Goal: Task Accomplishment & Management: Complete application form

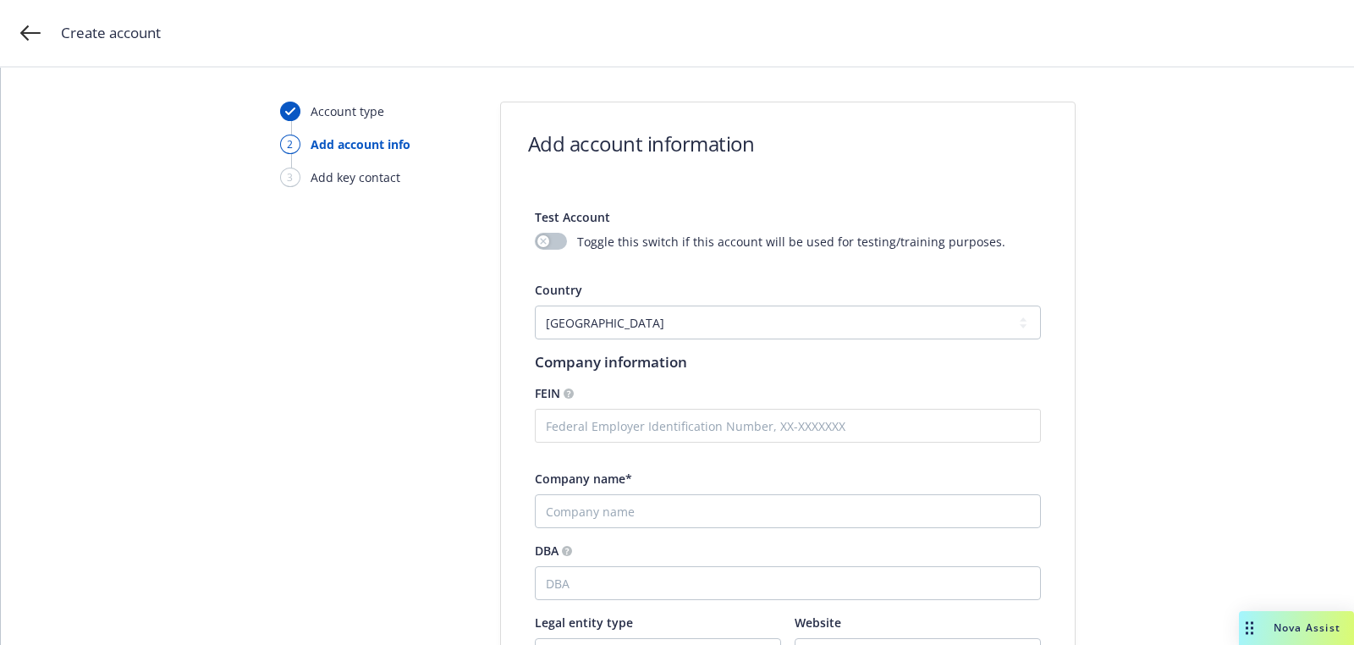
select select "US"
click at [722, 479] on div "Company name*" at bounding box center [788, 479] width 506 height 18
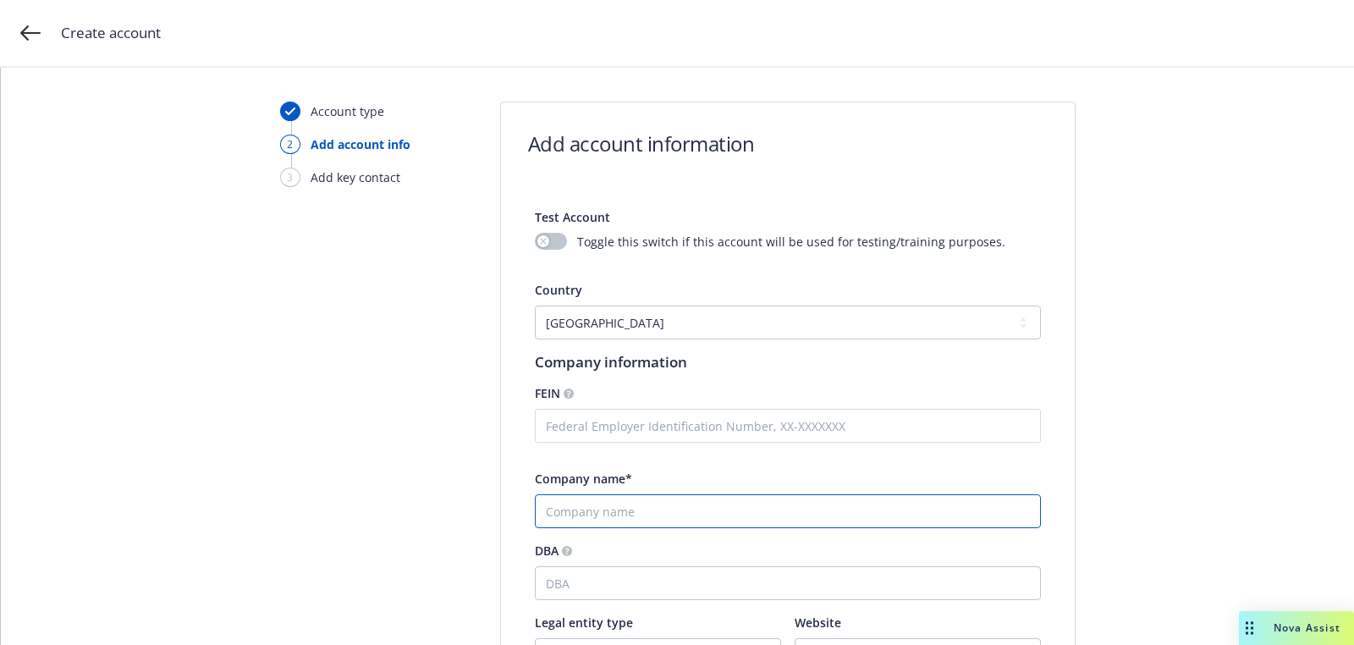
click at [715, 515] on input "Company name*" at bounding box center [788, 511] width 506 height 34
paste input "Myoventive, Inc"
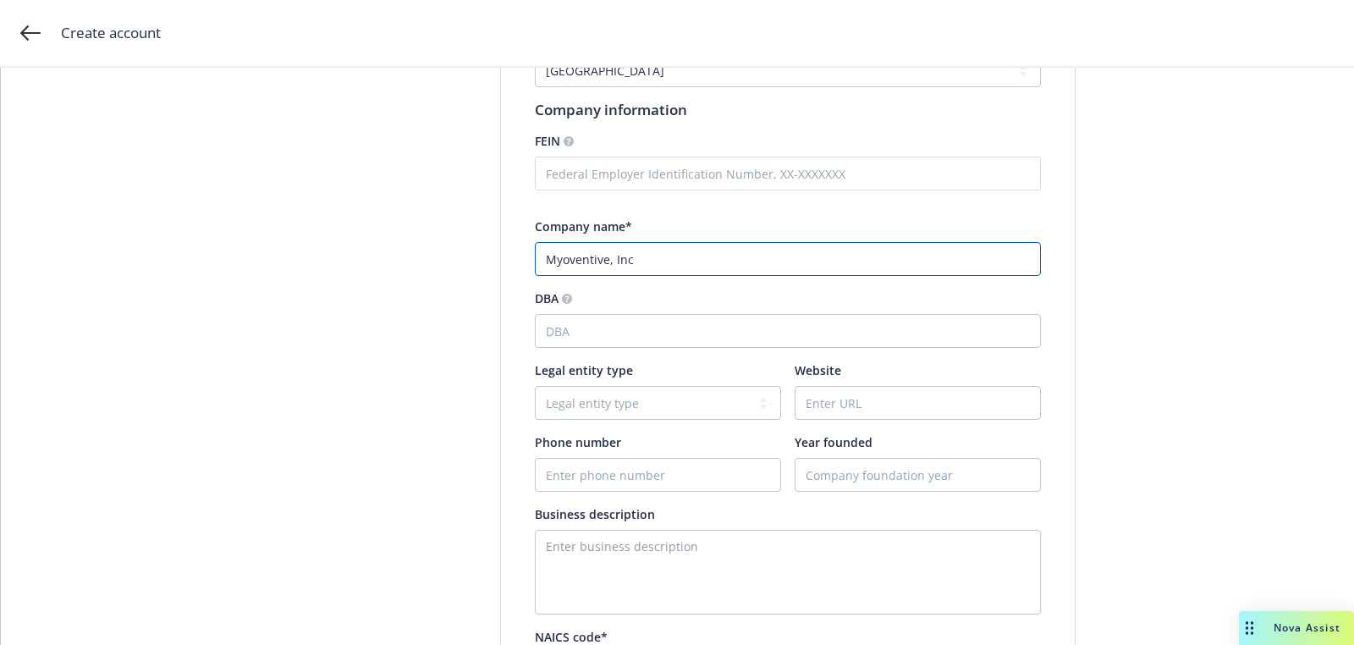
scroll to position [417, 0]
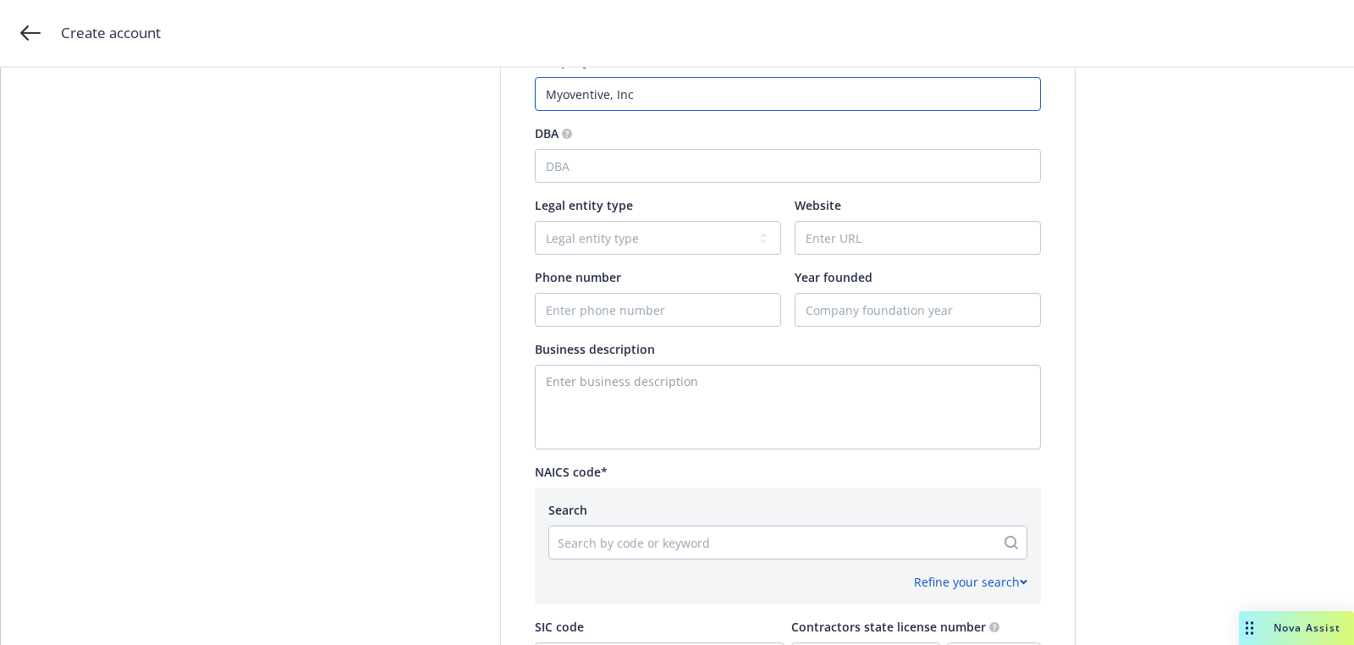
type input "Myoventive, Inc"
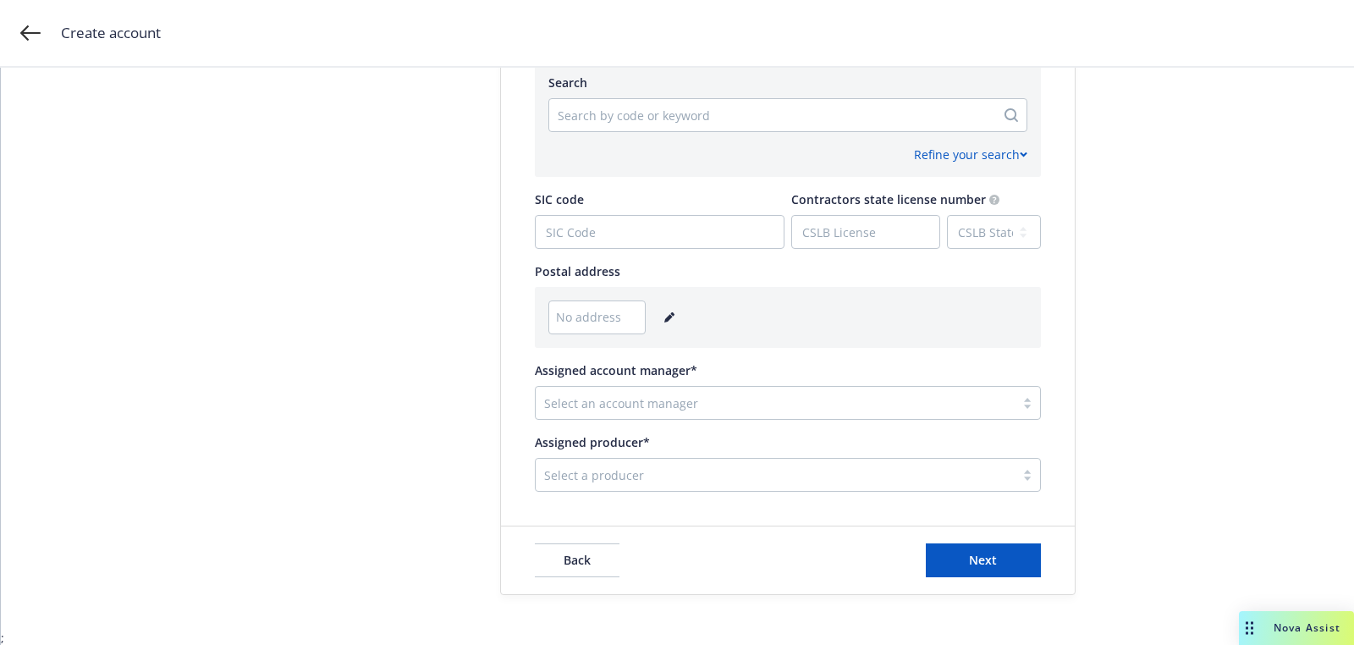
scroll to position [684, 0]
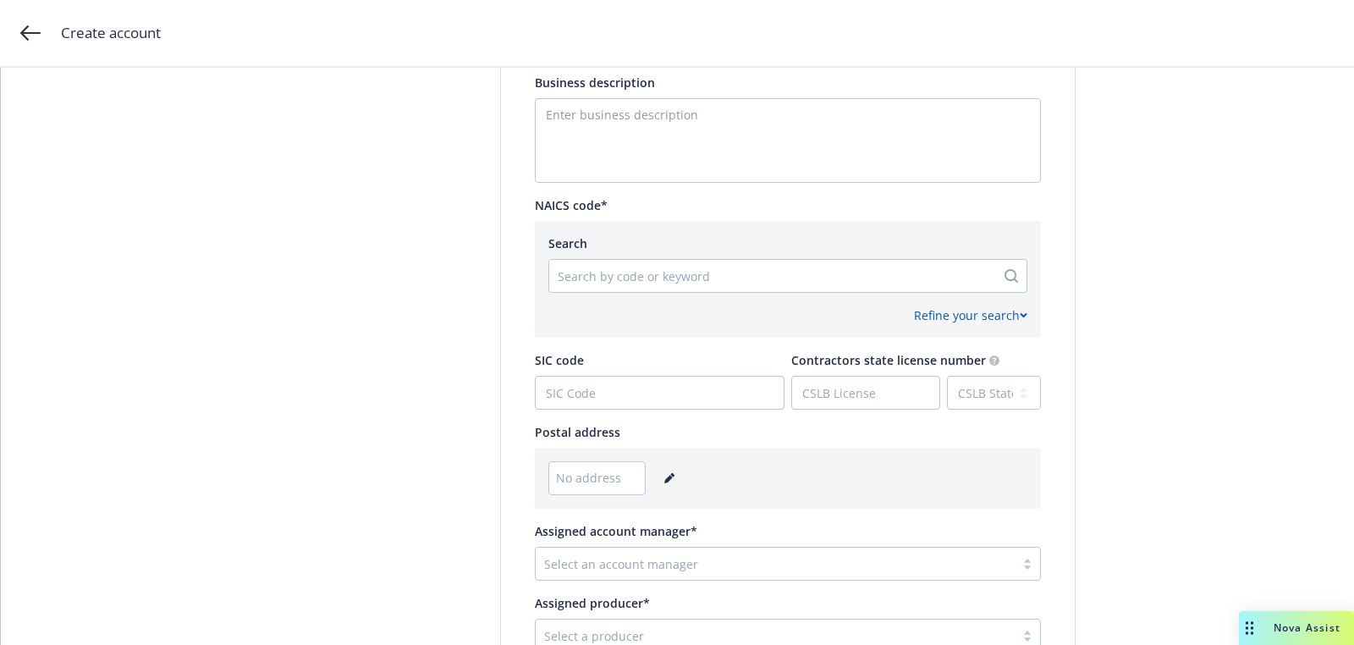
click at [651, 228] on div "Search Search by code or keyword Refine your search 2-digit sub-category Select…" at bounding box center [788, 279] width 506 height 117
click at [629, 293] on div "Refine your search" at bounding box center [787, 308] width 479 height 31
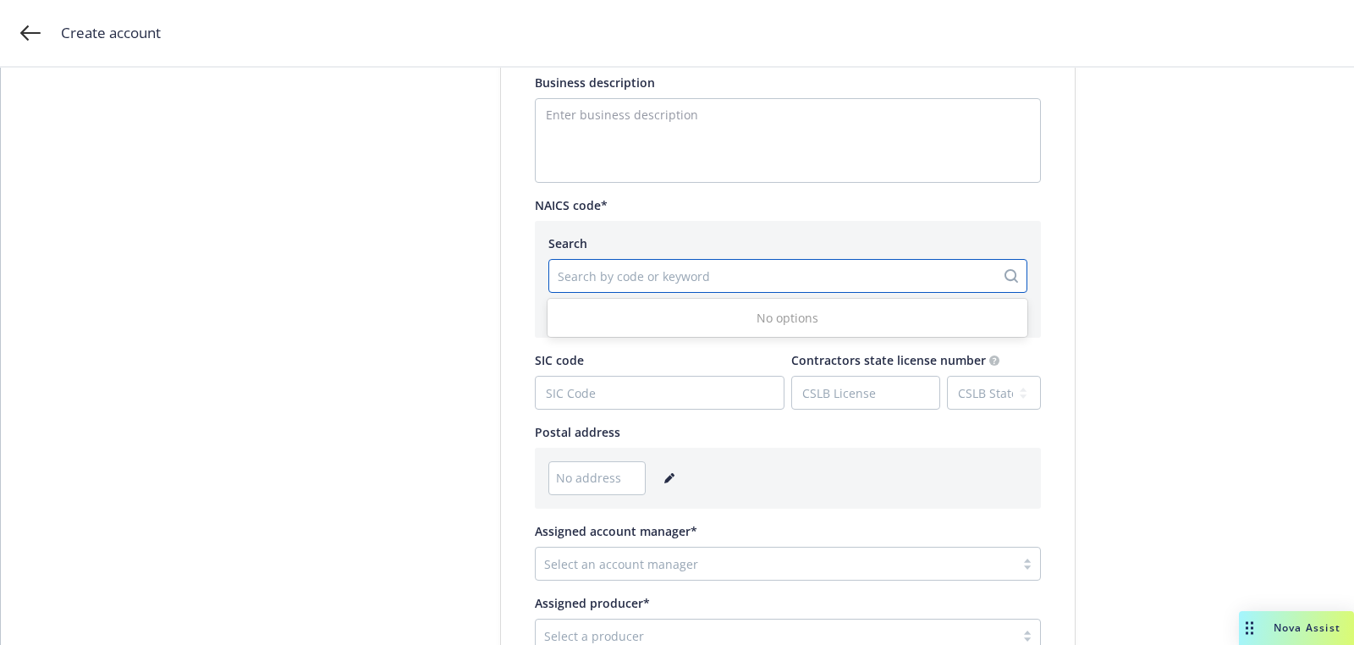
click at [629, 280] on div at bounding box center [772, 276] width 429 height 20
paste input "541714"
type input "541714"
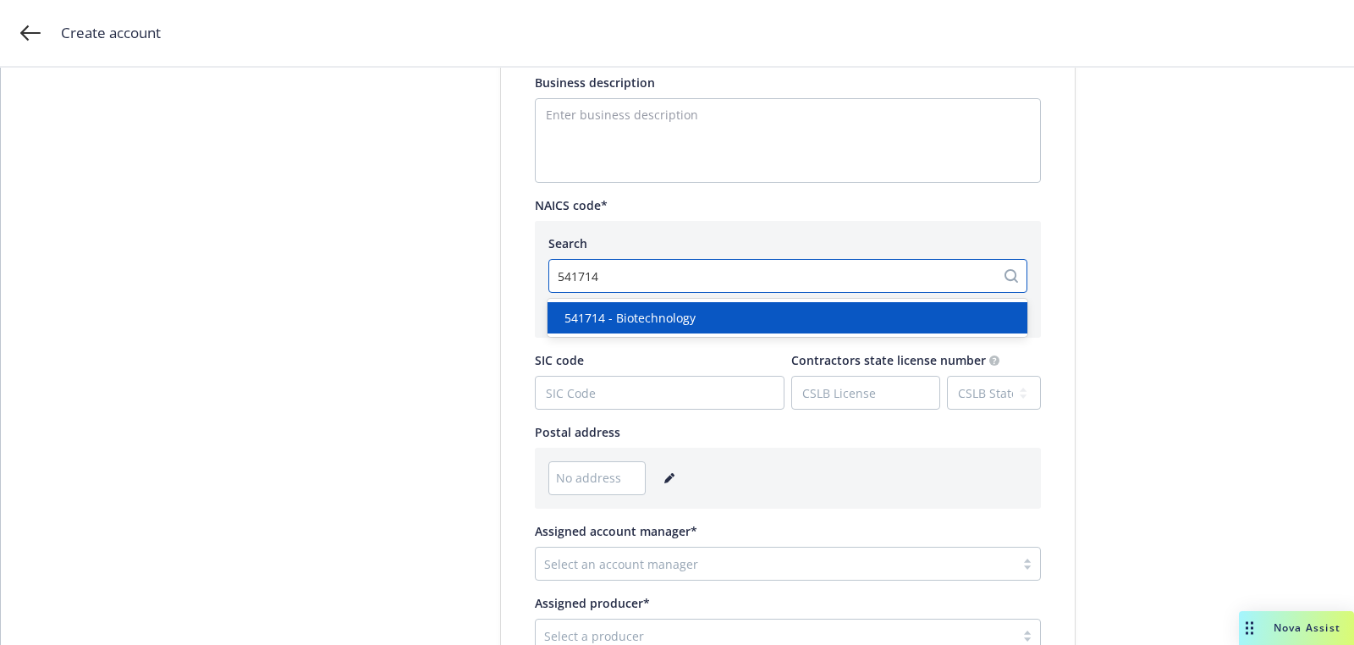
click at [652, 320] on span "541714 - Biotechnology" at bounding box center [629, 318] width 131 height 18
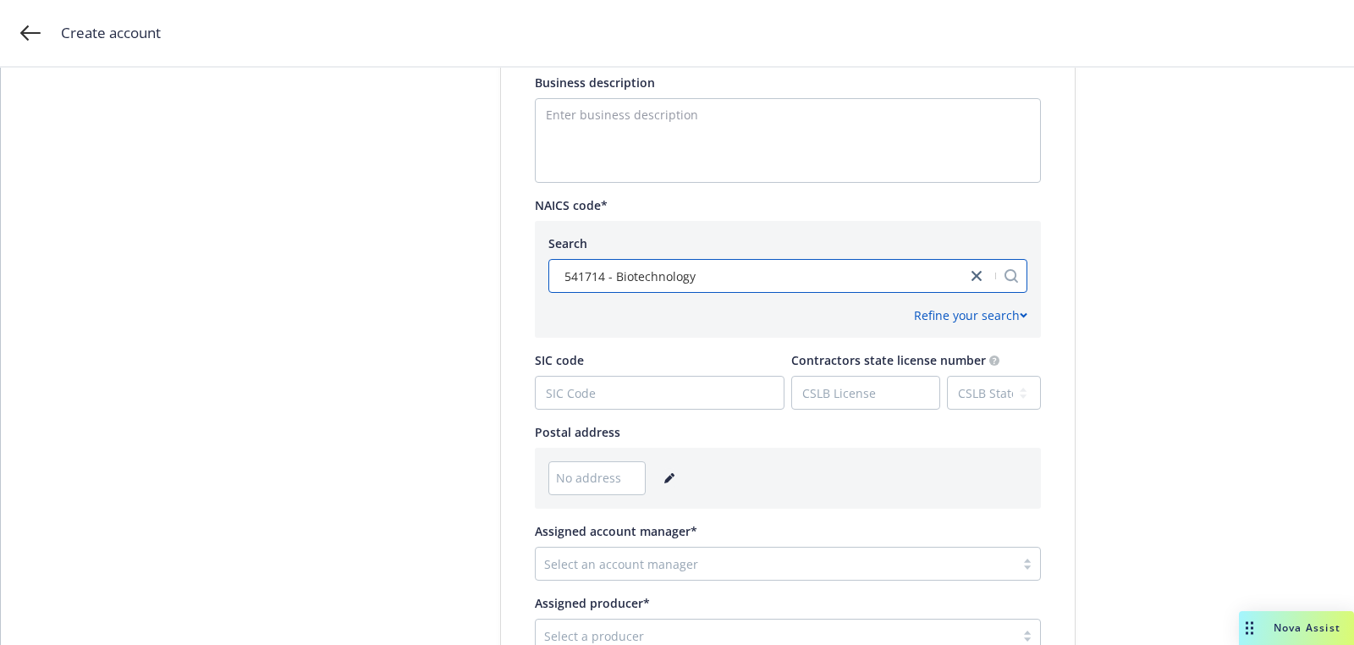
click at [664, 475] on icon "editPencil" at bounding box center [669, 478] width 10 height 10
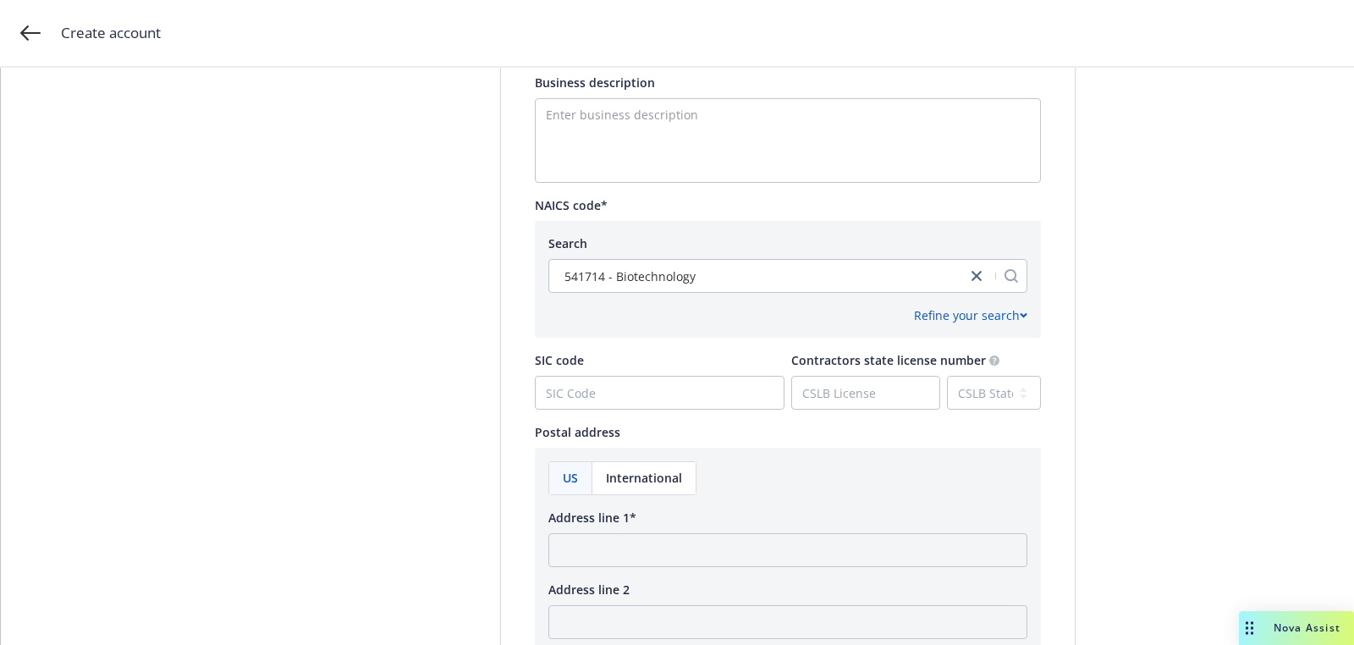
scroll to position [845, 0]
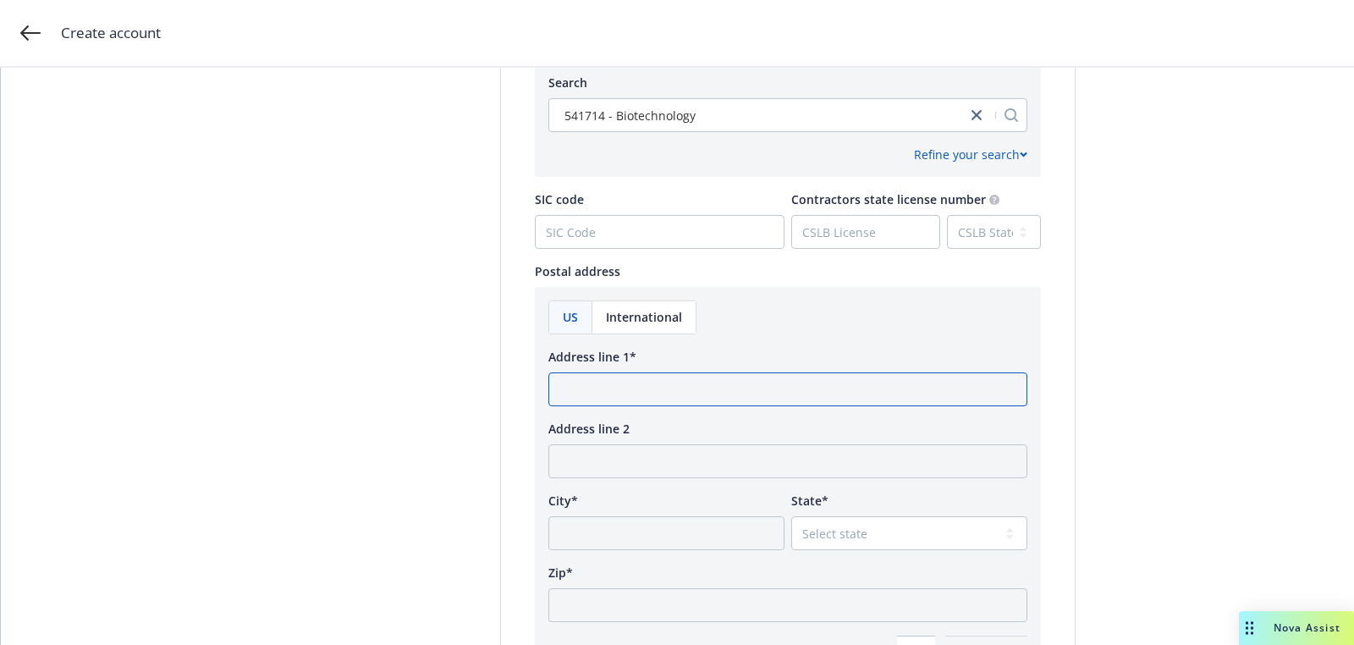
click at [617, 399] on input "Address line 1*" at bounding box center [787, 389] width 479 height 34
paste input "[STREET_ADDRESS][PERSON_NAME]"
click at [812, 389] on input "[STREET_ADDRESS][PERSON_NAME]" at bounding box center [787, 389] width 479 height 34
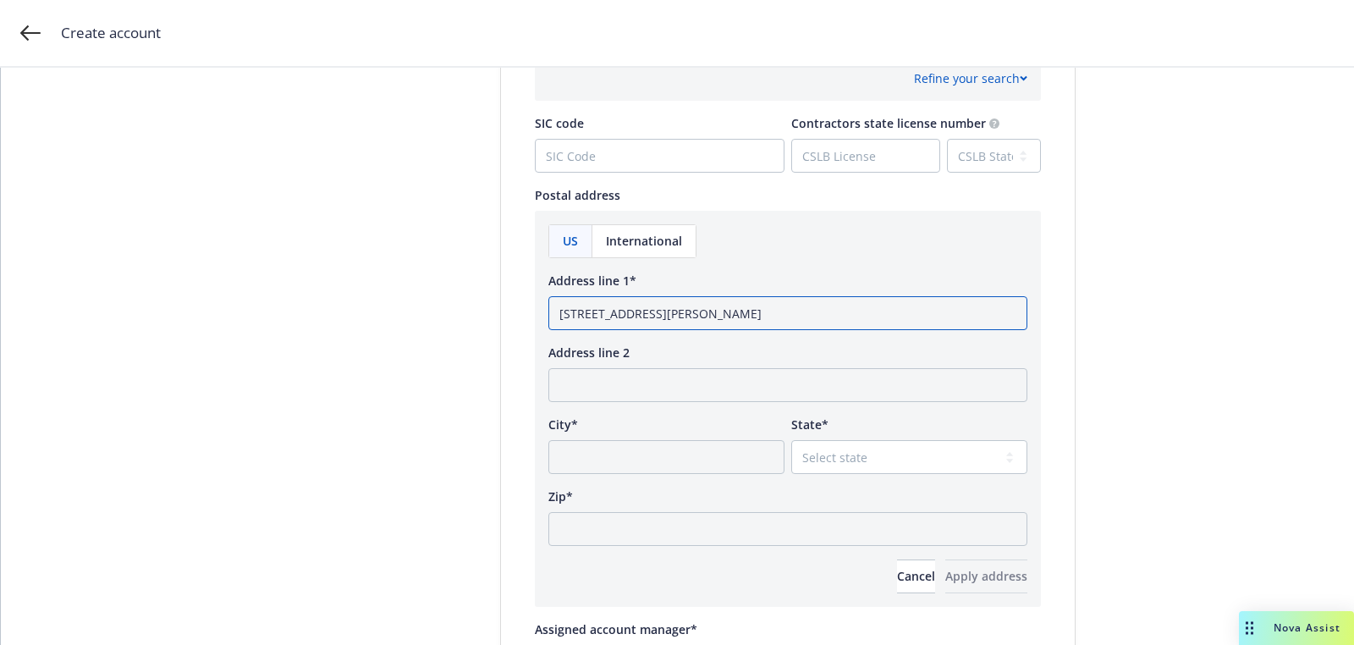
scroll to position [938, 0]
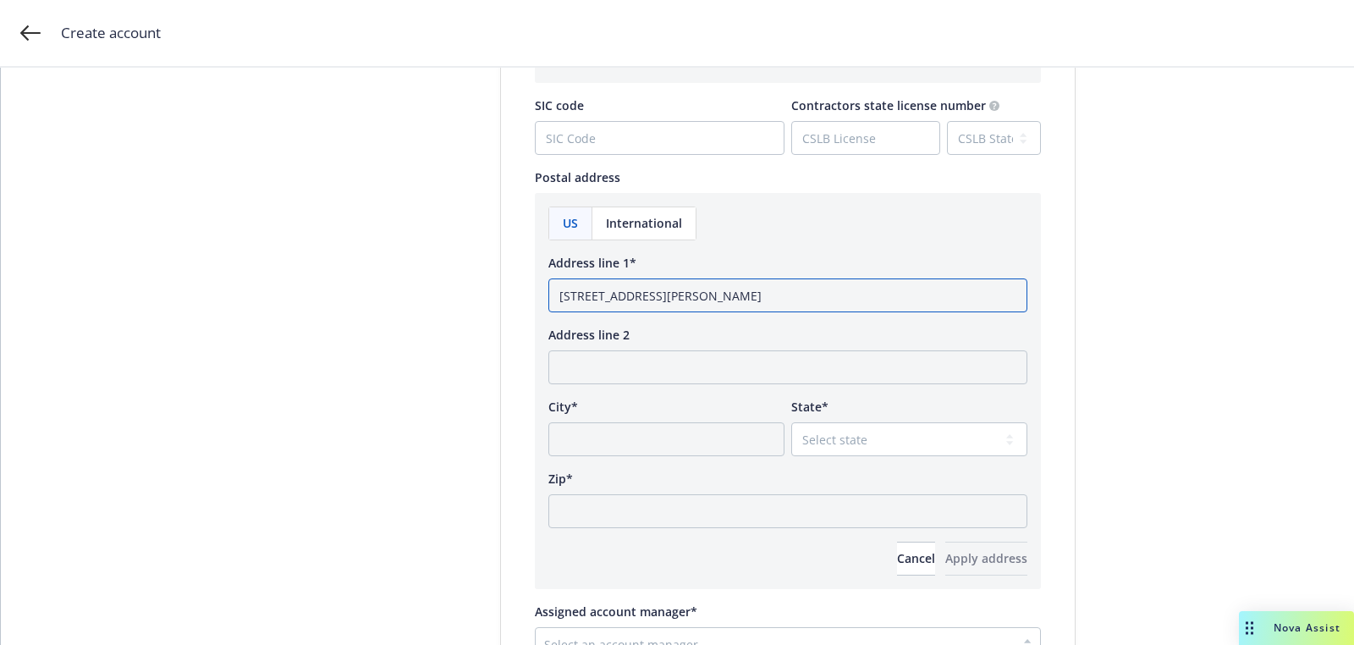
type input "[STREET_ADDRESS][PERSON_NAME]"
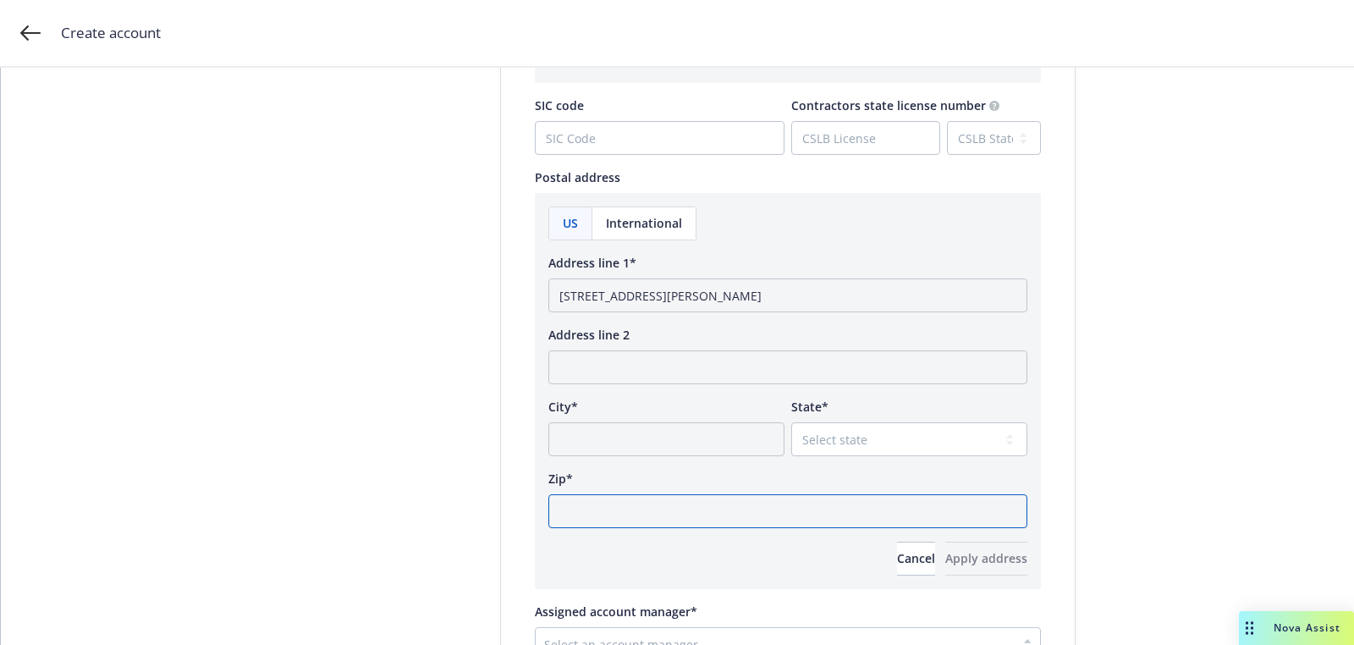
paste input "94010"
click at [688, 517] on input "94010" at bounding box center [787, 511] width 479 height 34
type input "94010"
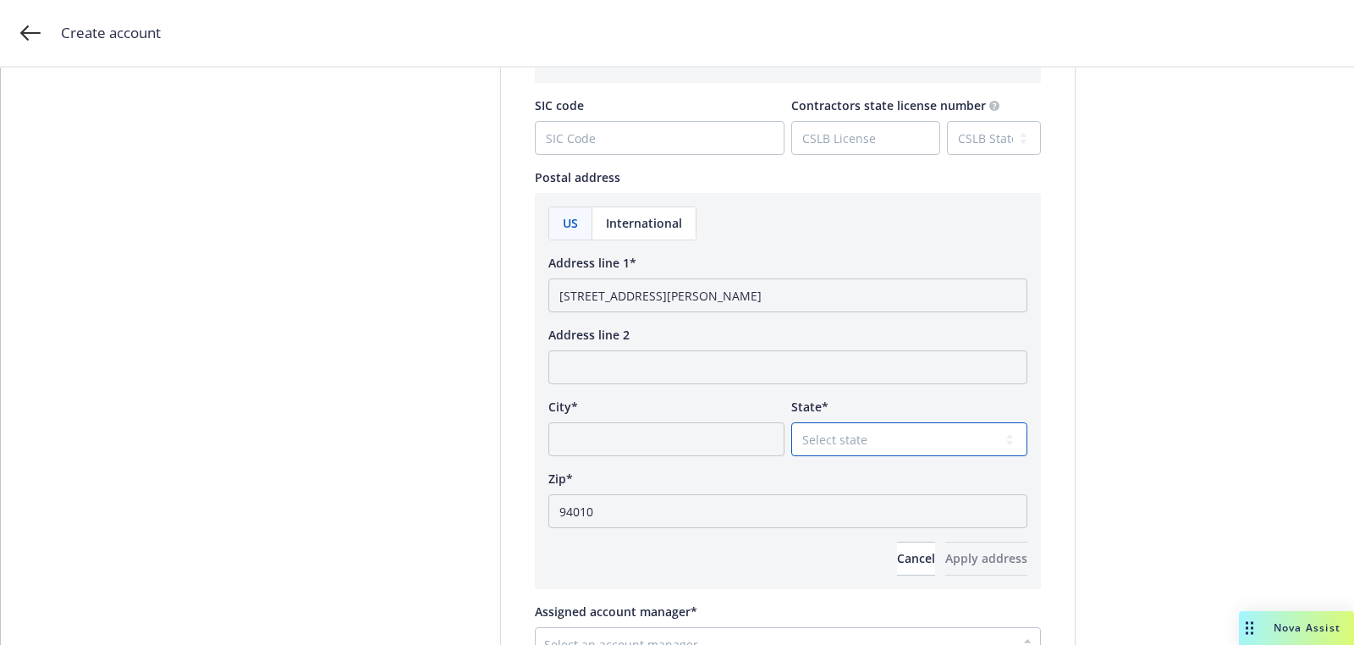
click at [843, 448] on select "Select state [US_STATE] [US_STATE] [US_STATE] [US_STATE] [US_STATE] [PERSON_NAM…" at bounding box center [909, 439] width 236 height 34
select select "CA"
click at [791, 422] on select "Select state [US_STATE] [US_STATE] [US_STATE] [US_STATE] [US_STATE] [PERSON_NAM…" at bounding box center [909, 439] width 236 height 34
click at [732, 300] on input "[STREET_ADDRESS][PERSON_NAME]" at bounding box center [787, 295] width 479 height 34
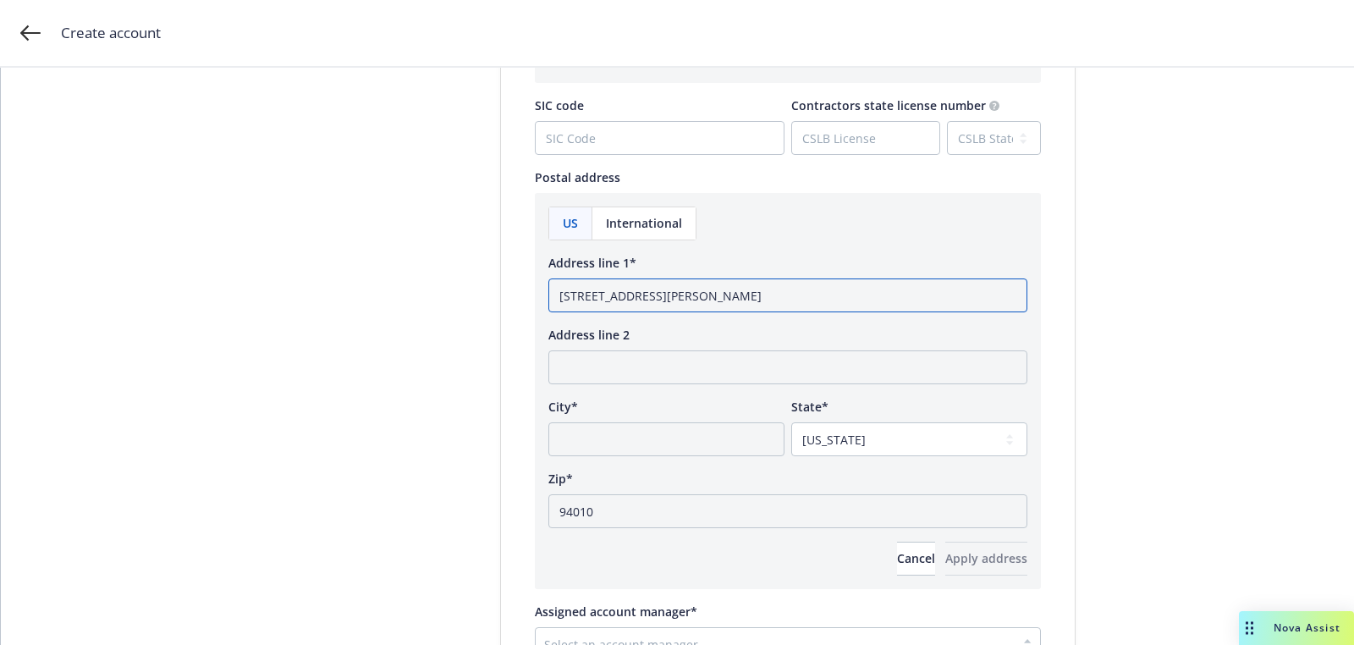
type input "[STREET_ADDRESS][PERSON_NAME]"
click at [699, 433] on input "City*" at bounding box center [666, 439] width 236 height 34
paste input "Burlingame"
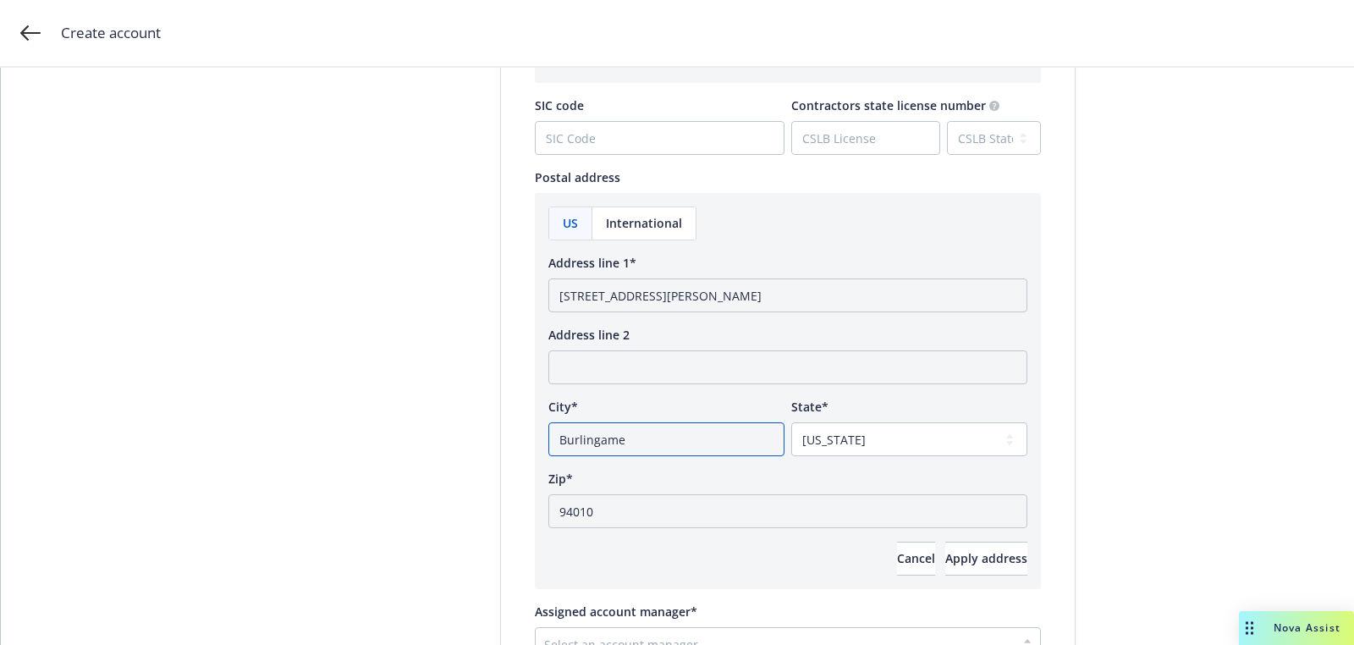
type input "Burlingame"
drag, startPoint x: 703, startPoint y: 299, endPoint x: 918, endPoint y: 299, distance: 214.9
click at [880, 299] on input "[STREET_ADDRESS][PERSON_NAME]" at bounding box center [787, 295] width 479 height 34
type input "[STREET_ADDRESS][PERSON_NAME]"
click at [959, 577] on div "US International Address line 1* 866 [PERSON_NAME] Road ste 100 Address line 2 …" at bounding box center [788, 391] width 506 height 396
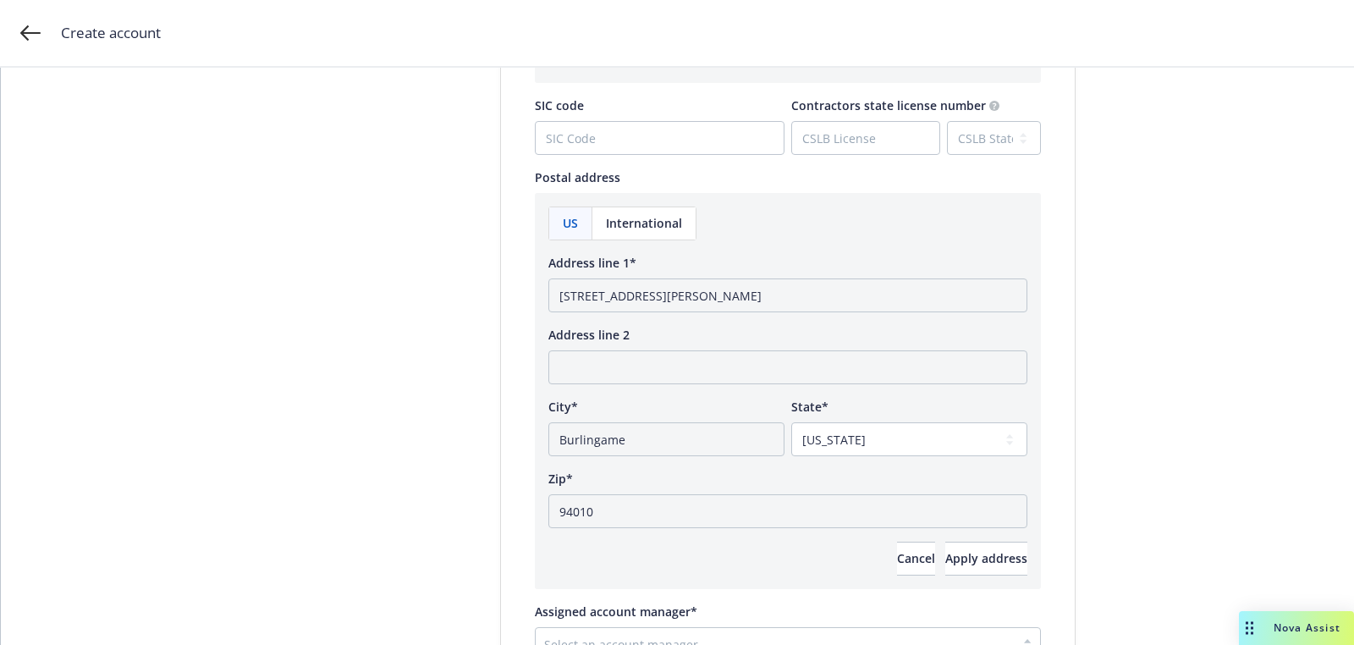
click at [959, 578] on div "US International Address line 1* 866 [PERSON_NAME] Road ste 100 Address line 2 …" at bounding box center [788, 391] width 506 height 396
click at [959, 575] on div "US International Address line 1* 866 [PERSON_NAME] Road ste 100 Address line 2 …" at bounding box center [788, 391] width 506 height 396
click at [959, 571] on button "Apply address" at bounding box center [986, 559] width 82 height 34
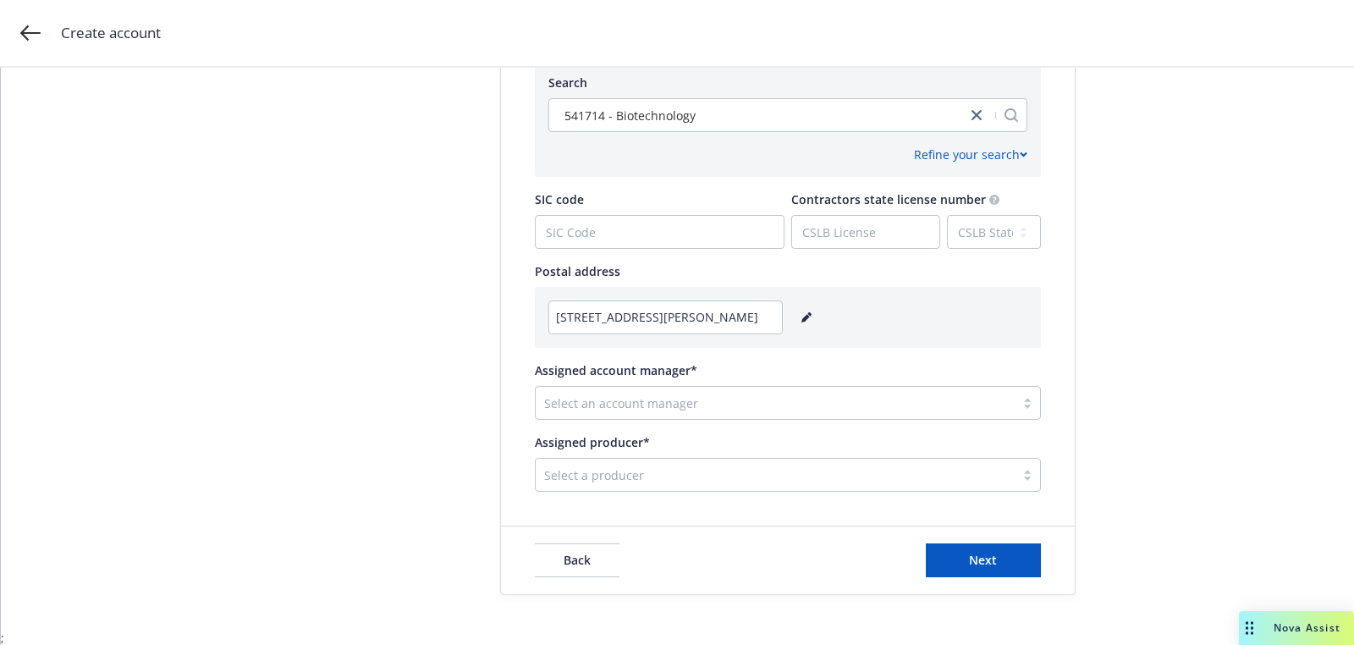
click at [716, 408] on div at bounding box center [775, 403] width 462 height 20
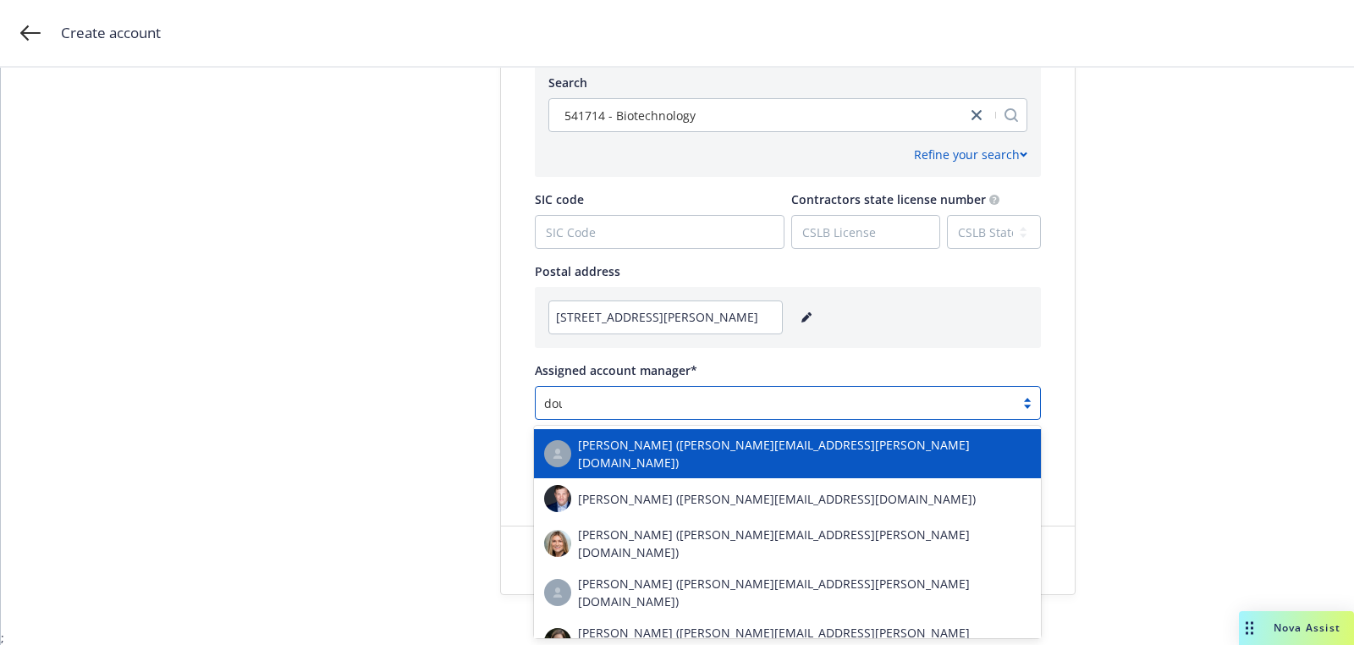
type input "[PERSON_NAME]"
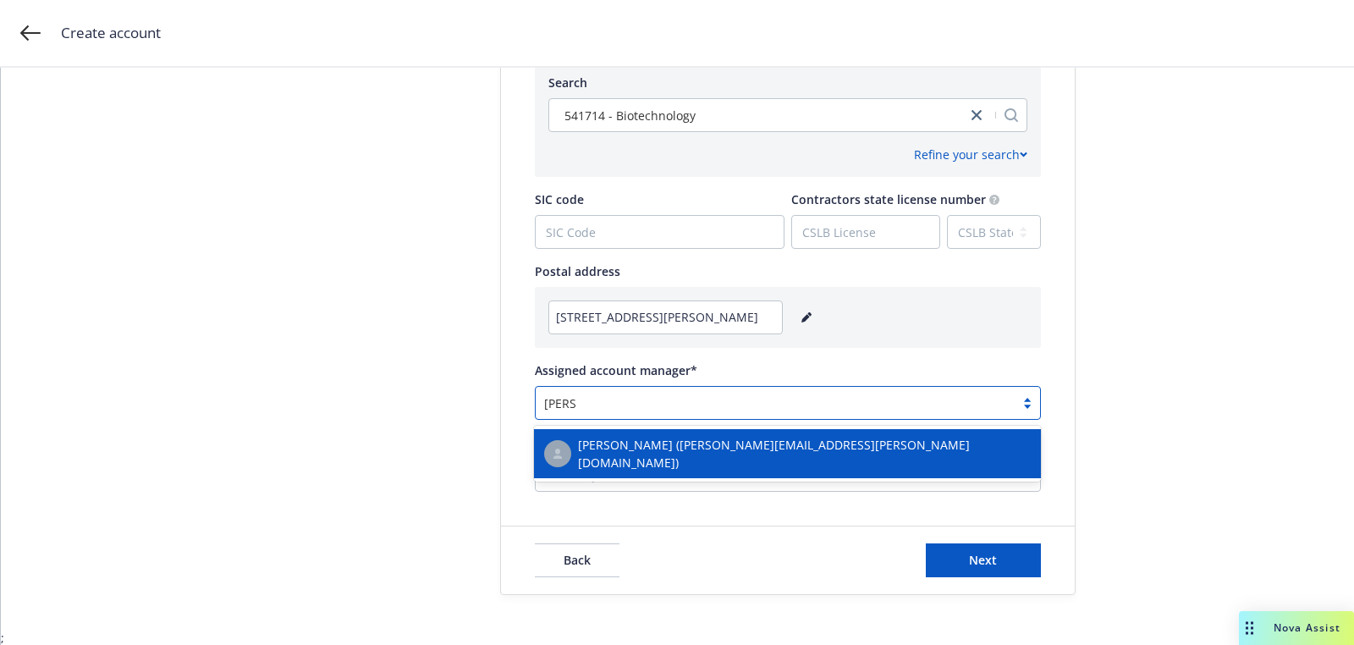
click at [631, 448] on span "[PERSON_NAME] ([PERSON_NAME][EMAIL_ADDRESS][PERSON_NAME][DOMAIN_NAME])" at bounding box center [804, 454] width 453 height 36
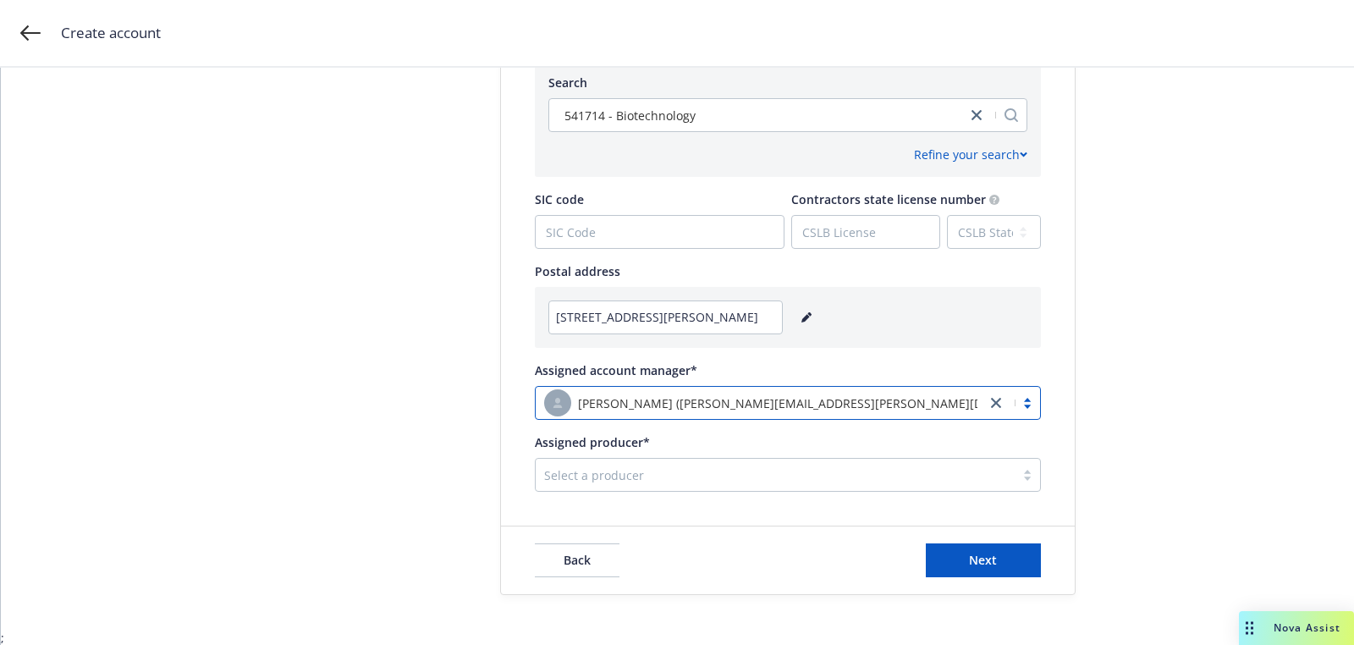
click at [665, 484] on div "Select a producer" at bounding box center [775, 474] width 479 height 27
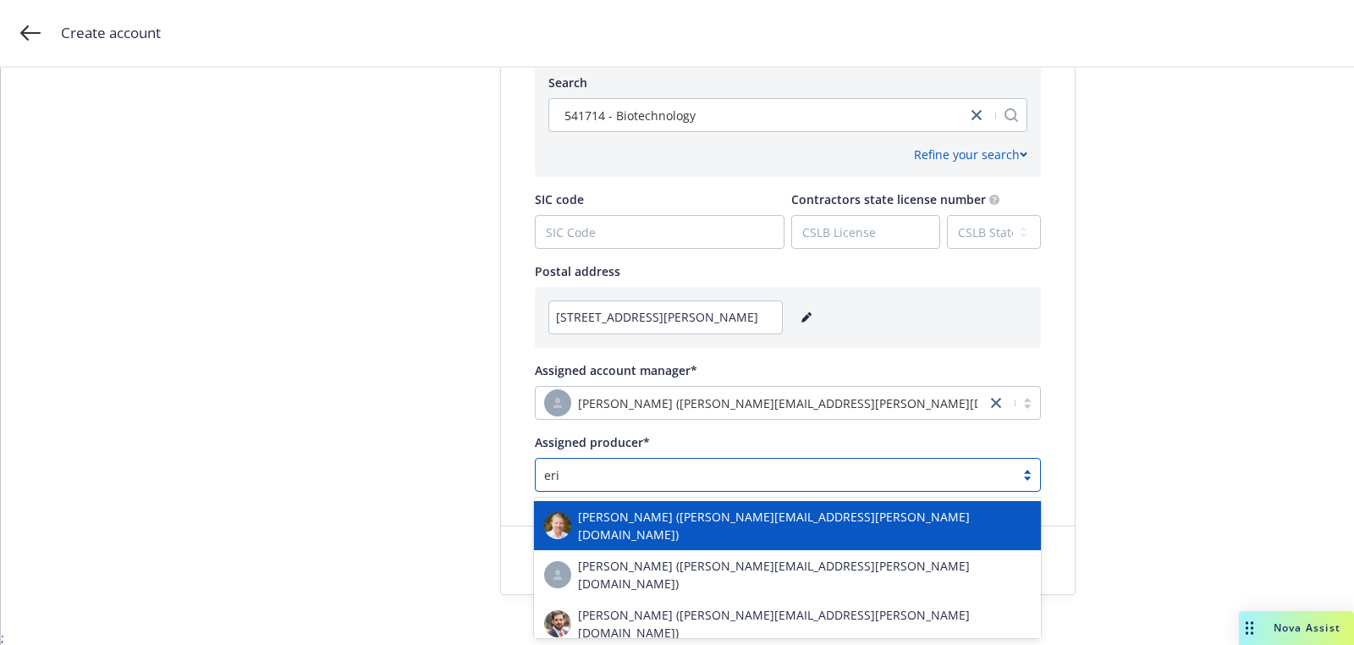
type input "[PERSON_NAME]"
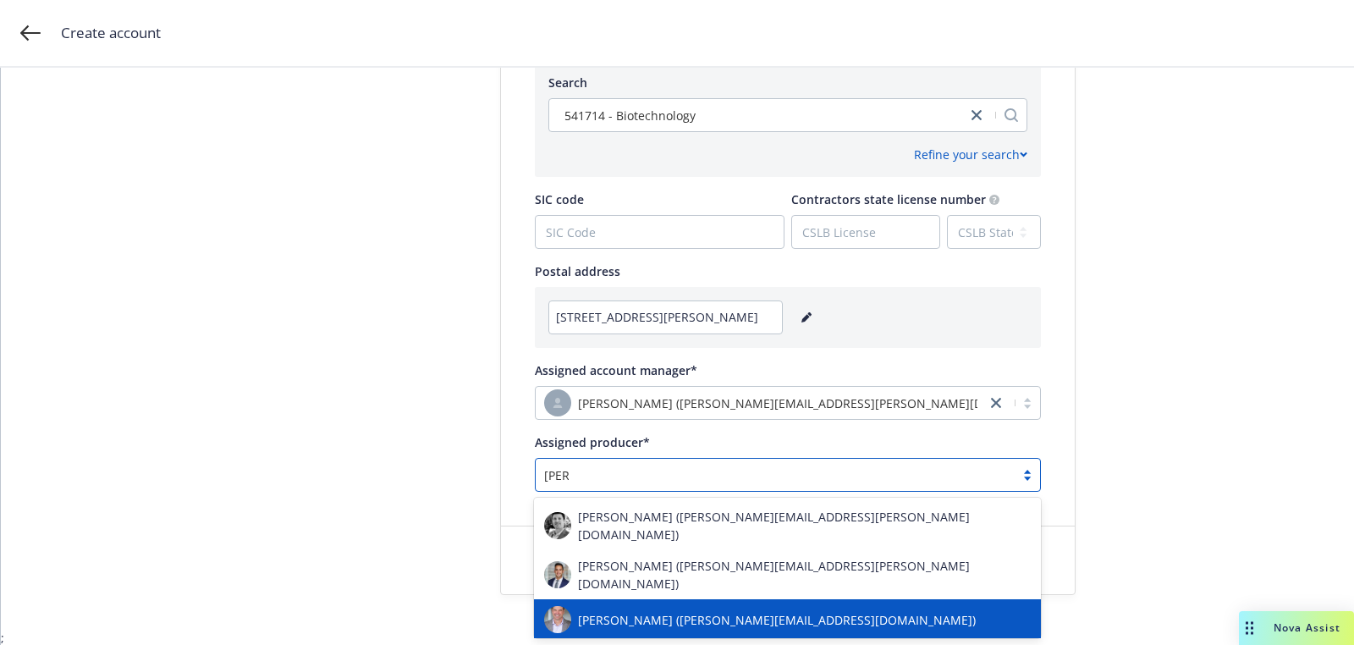
click at [670, 611] on span "[PERSON_NAME] ([PERSON_NAME][EMAIL_ADDRESS][DOMAIN_NAME])" at bounding box center [777, 620] width 398 height 18
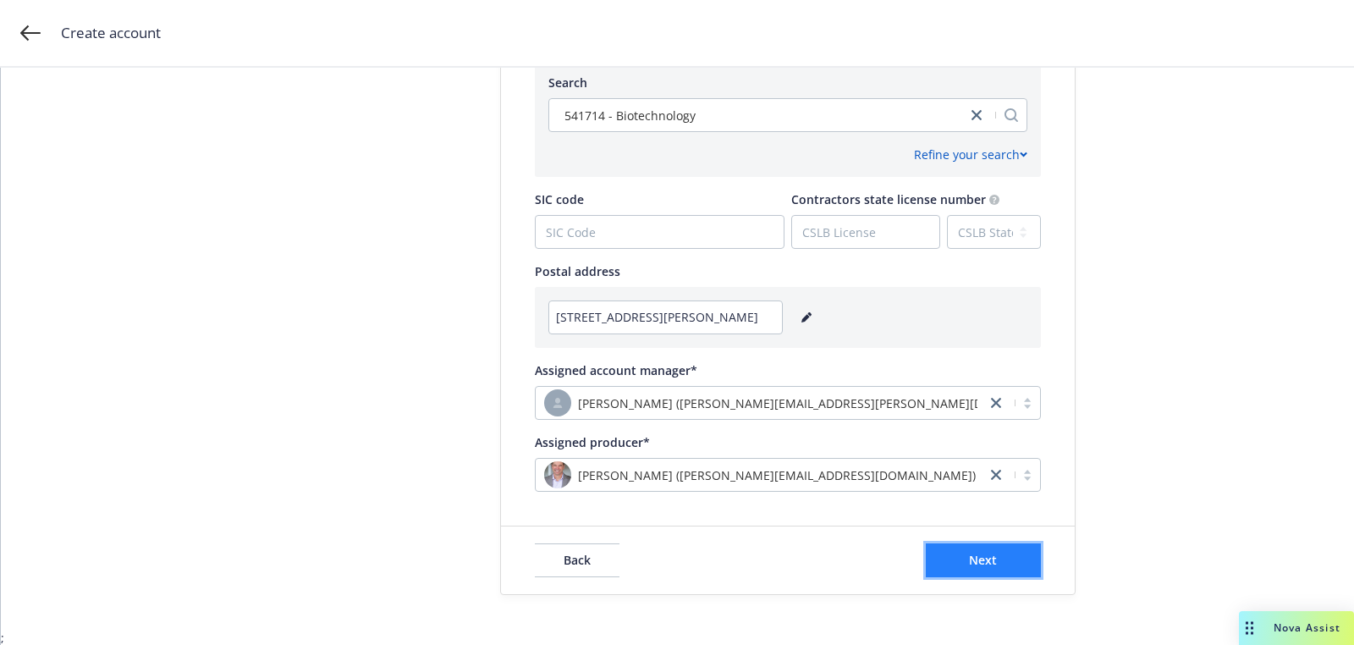
click at [974, 544] on button "Next" at bounding box center [983, 560] width 115 height 34
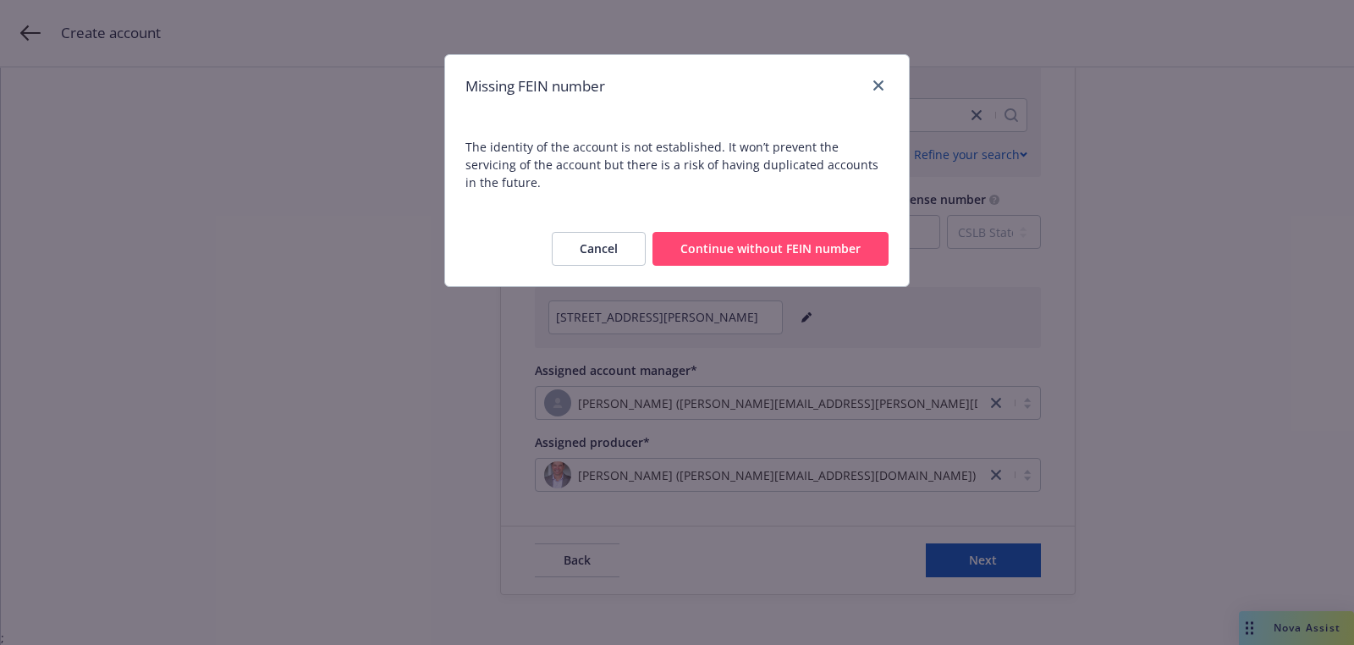
click at [735, 232] on button "Continue without FEIN number" at bounding box center [770, 249] width 236 height 34
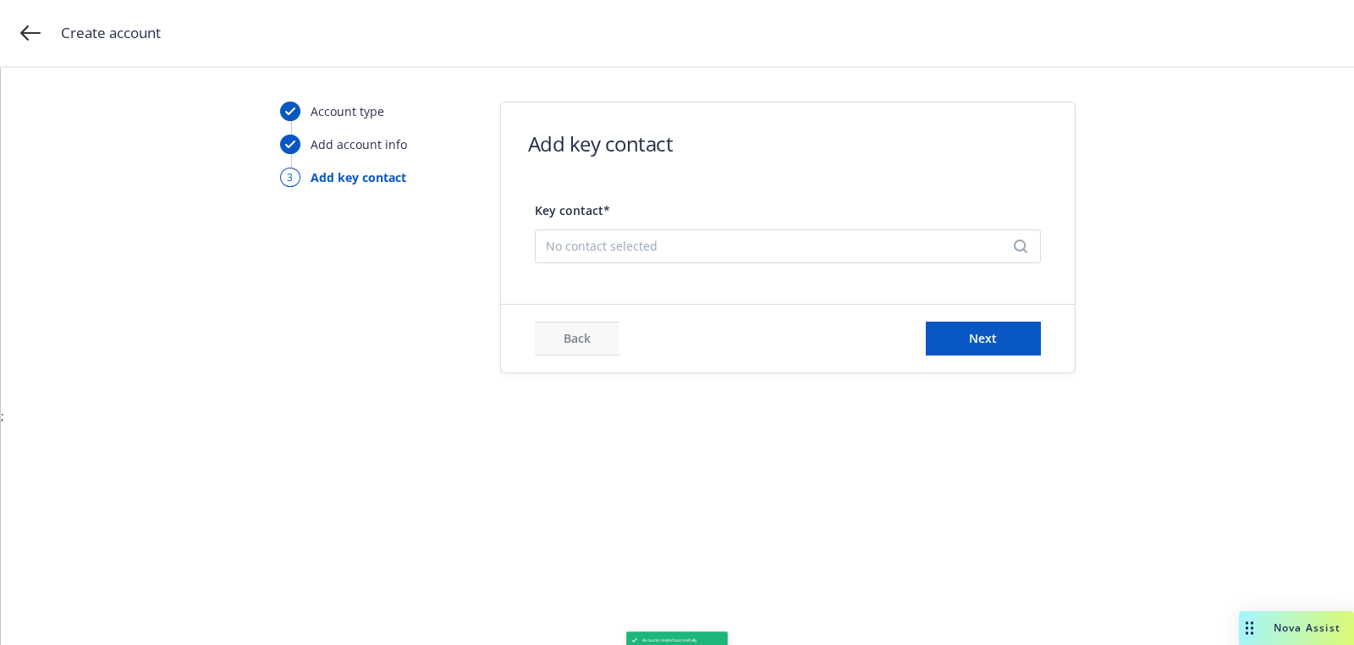
scroll to position [0, 0]
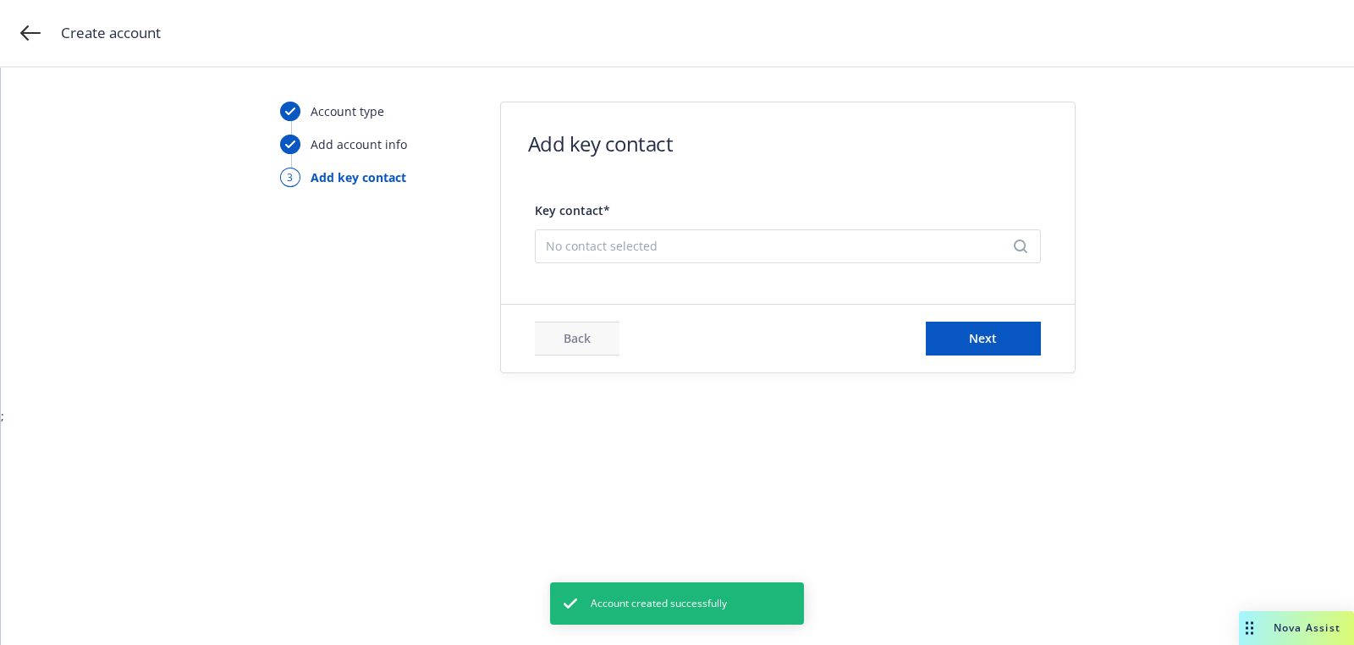
click at [602, 231] on div "No contact selected" at bounding box center [788, 246] width 506 height 34
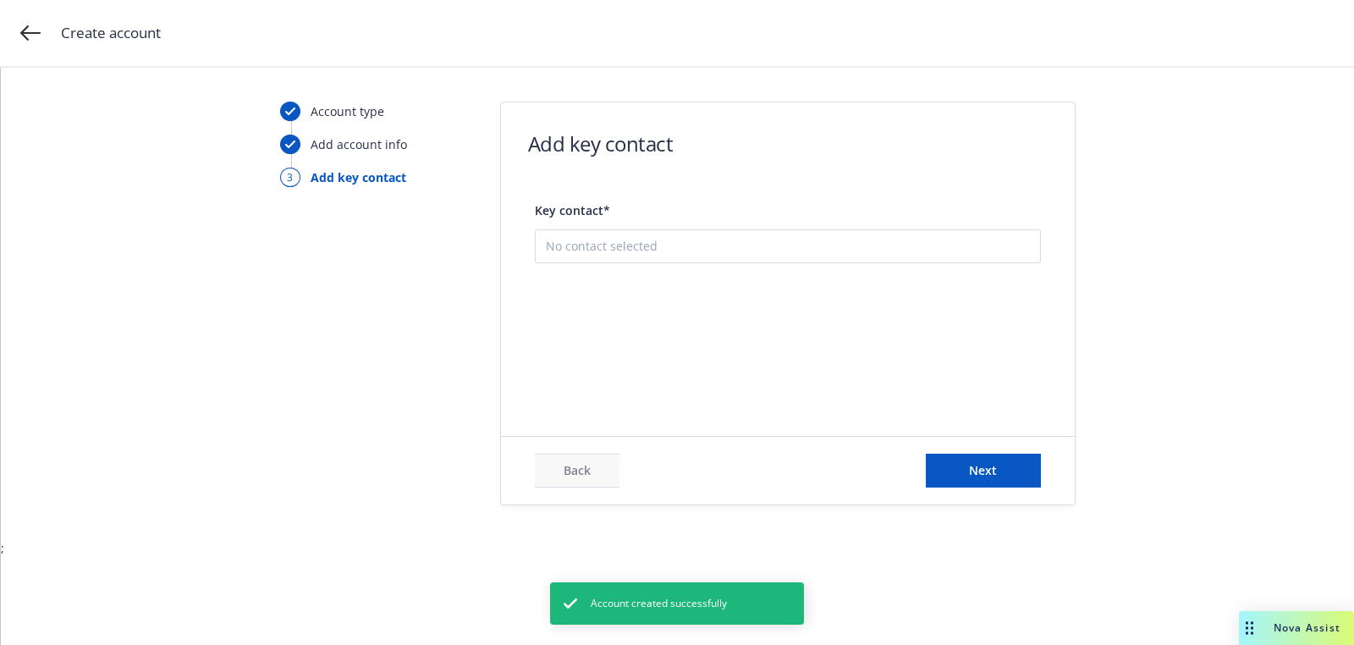
click at [647, 333] on button "Add new contact" at bounding box center [788, 331] width 484 height 34
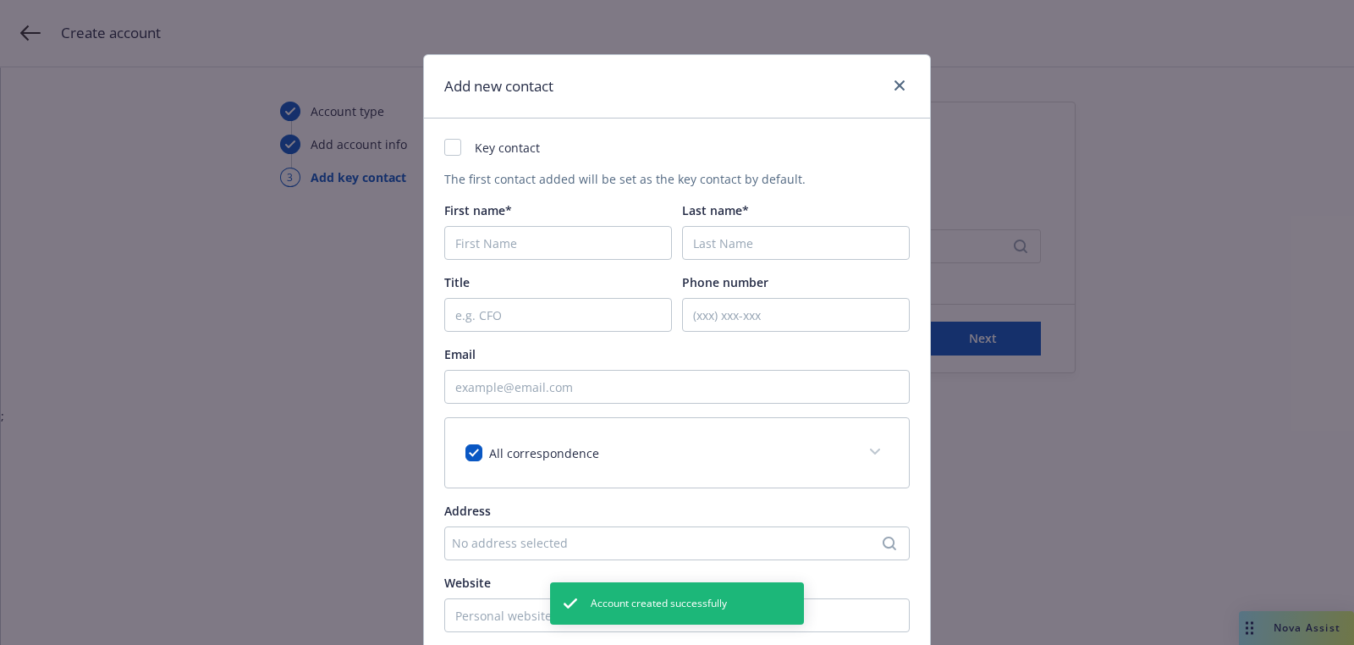
checkbox input "true"
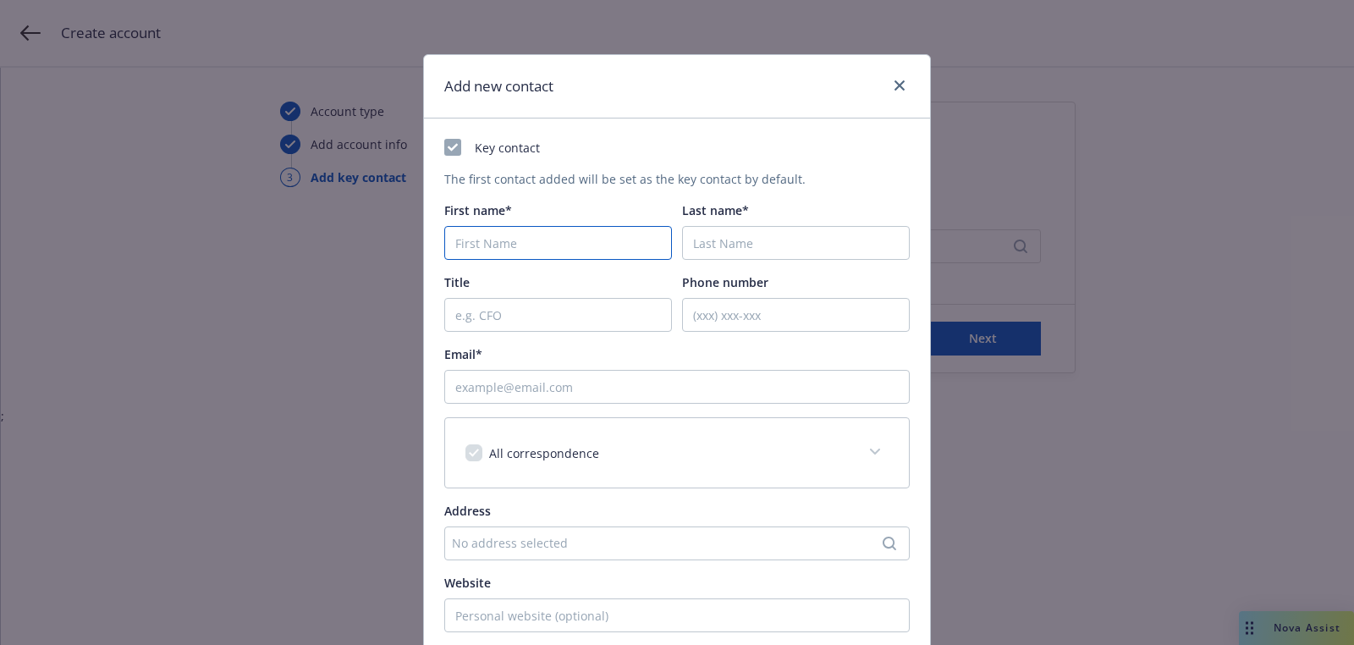
click at [551, 238] on input "First name*" at bounding box center [558, 243] width 228 height 34
paste input "Em"
type input "Em"
paste input "Abellana"
type input "Abellana"
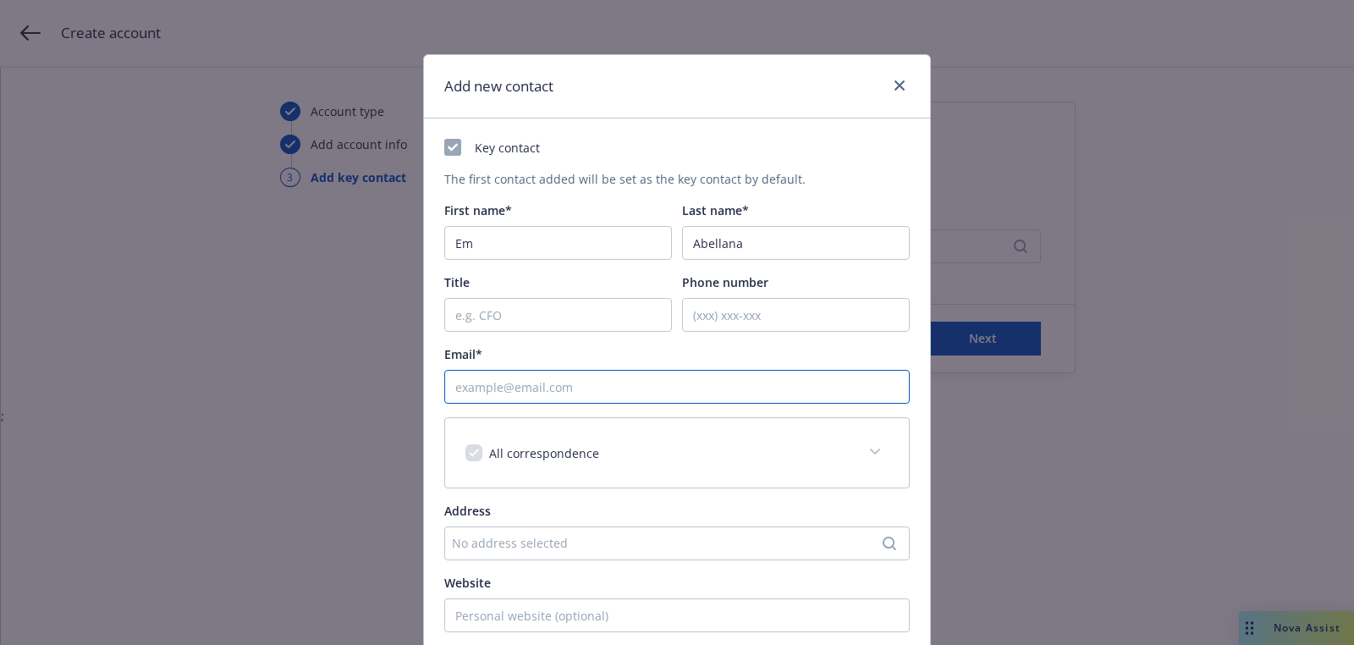
click at [567, 397] on input "Email*" at bounding box center [676, 387] width 465 height 34
paste input "[EMAIL_ADDRESS][DOMAIN_NAME]"
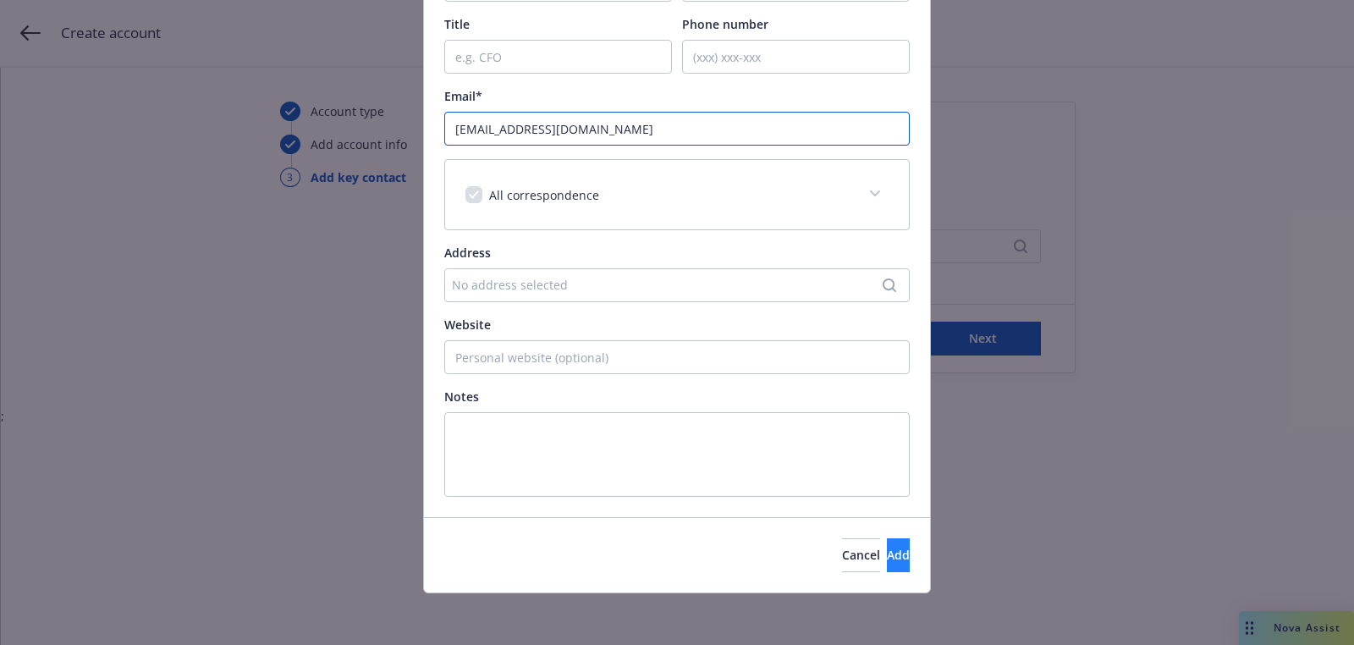
type input "[EMAIL_ADDRESS][DOMAIN_NAME]"
click at [887, 554] on span "Add" at bounding box center [898, 555] width 23 height 16
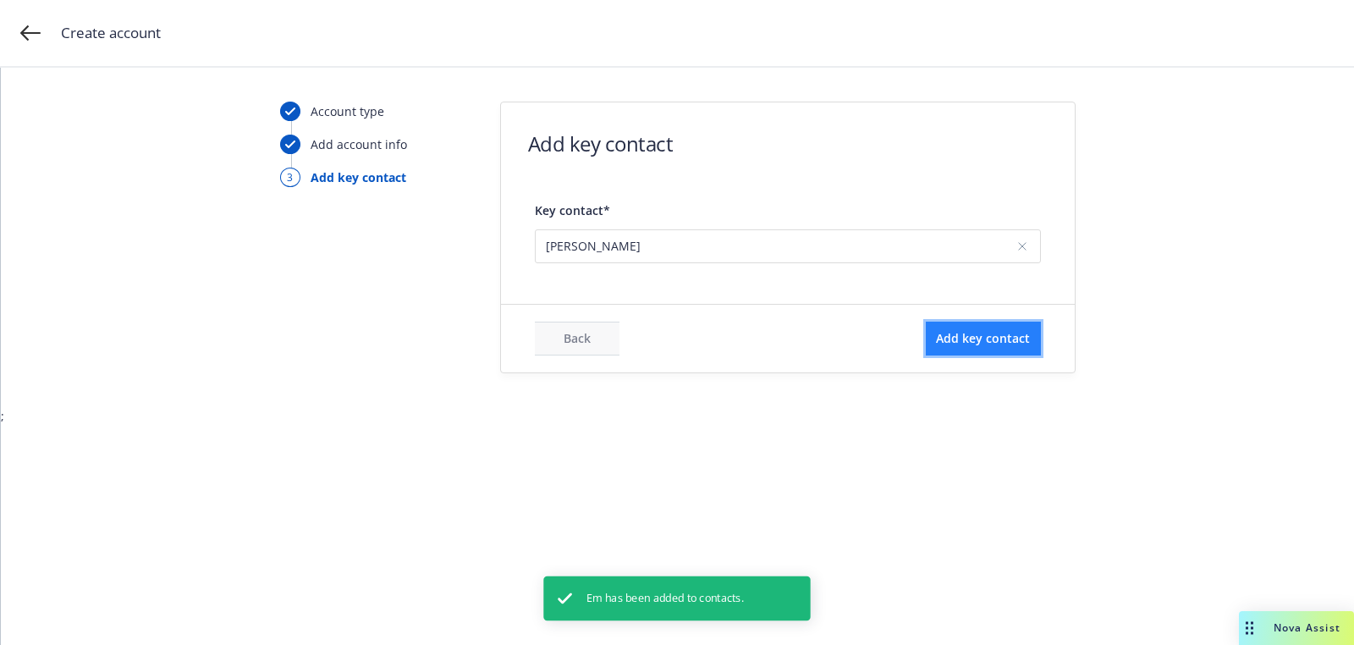
click at [952, 346] on button "Add key contact" at bounding box center [983, 339] width 115 height 34
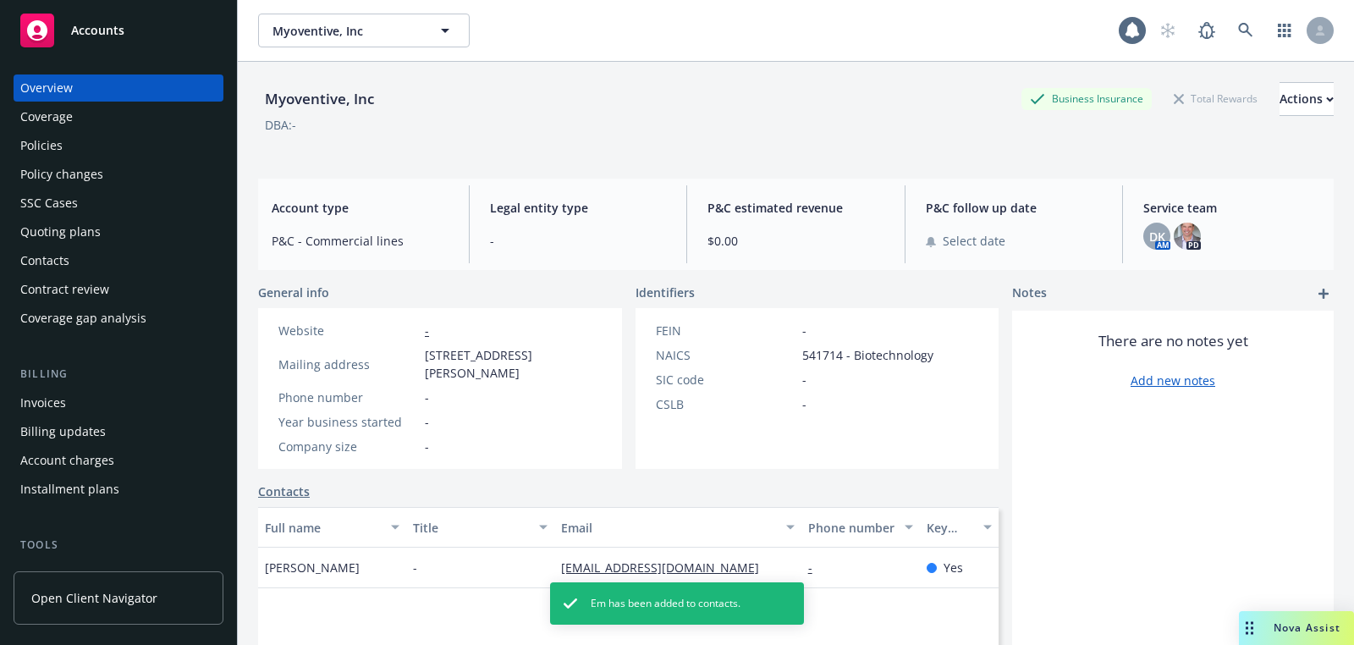
click at [137, 233] on div "Quoting plans" at bounding box center [118, 231] width 196 height 27
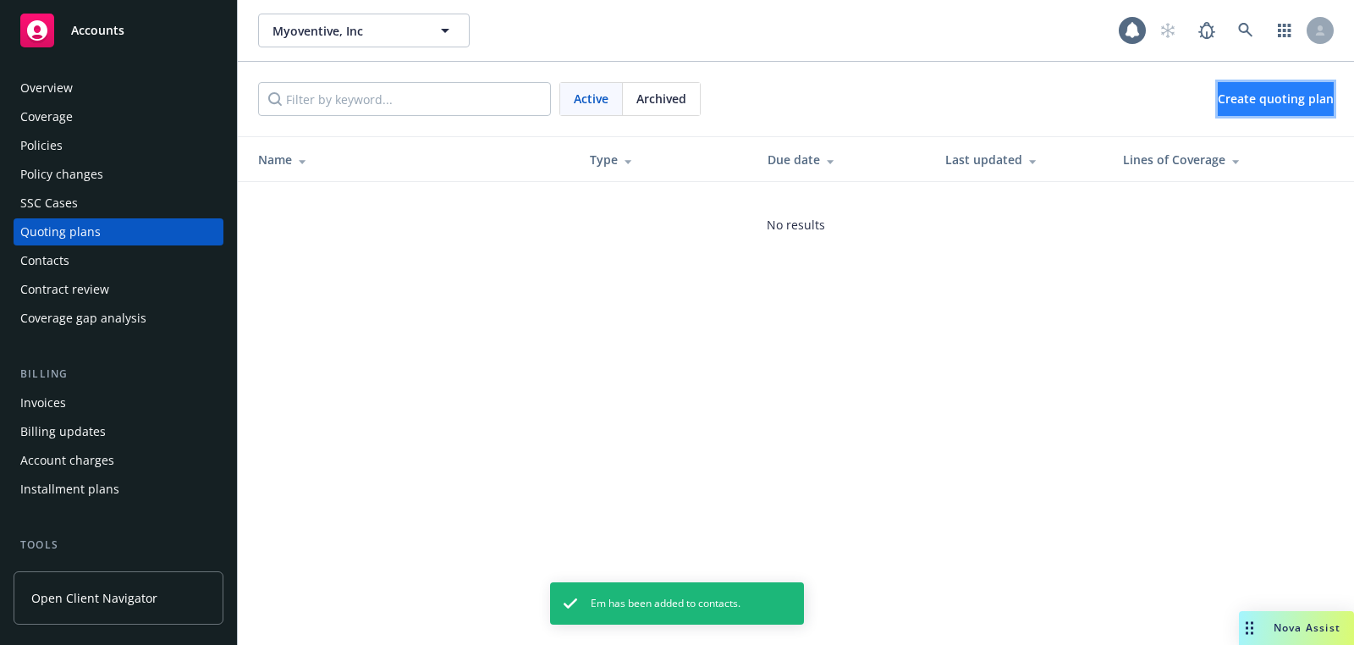
click at [1218, 97] on link "Create quoting plan" at bounding box center [1276, 99] width 116 height 34
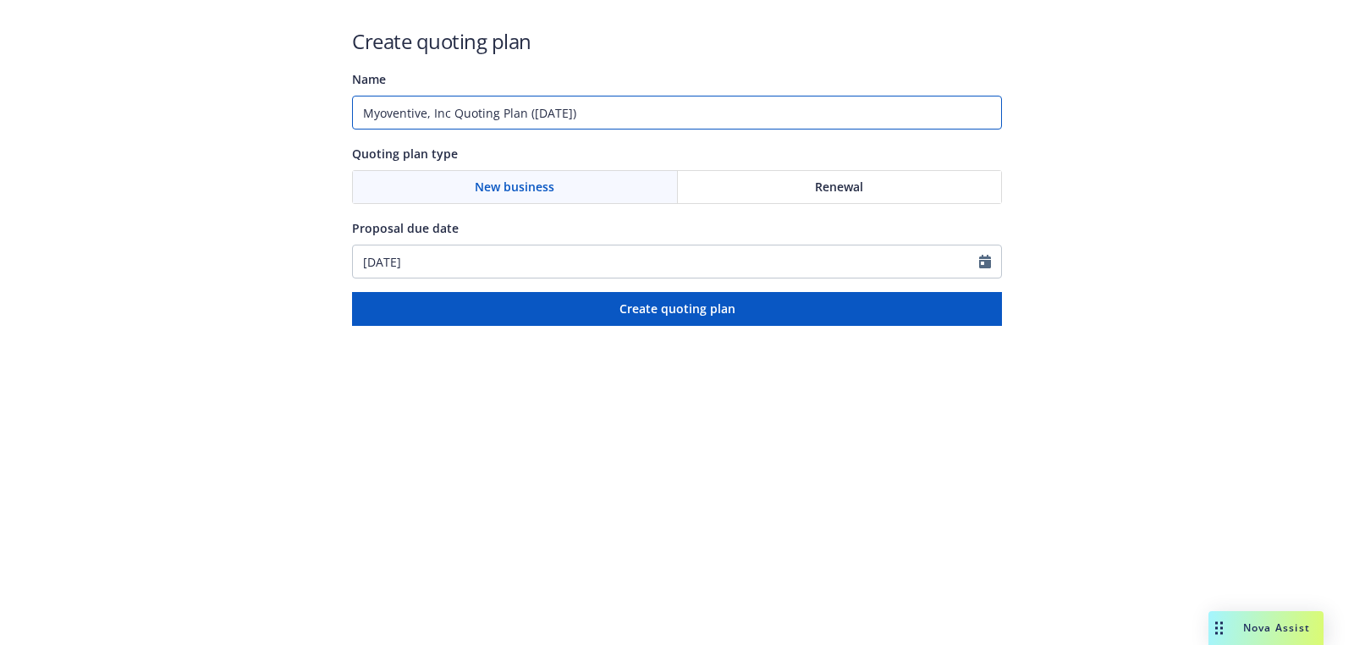
click at [643, 115] on input "Myoventive, Inc Quoting Plan (2025-09-30)" at bounding box center [677, 113] width 650 height 34
type input "10/10/2025"
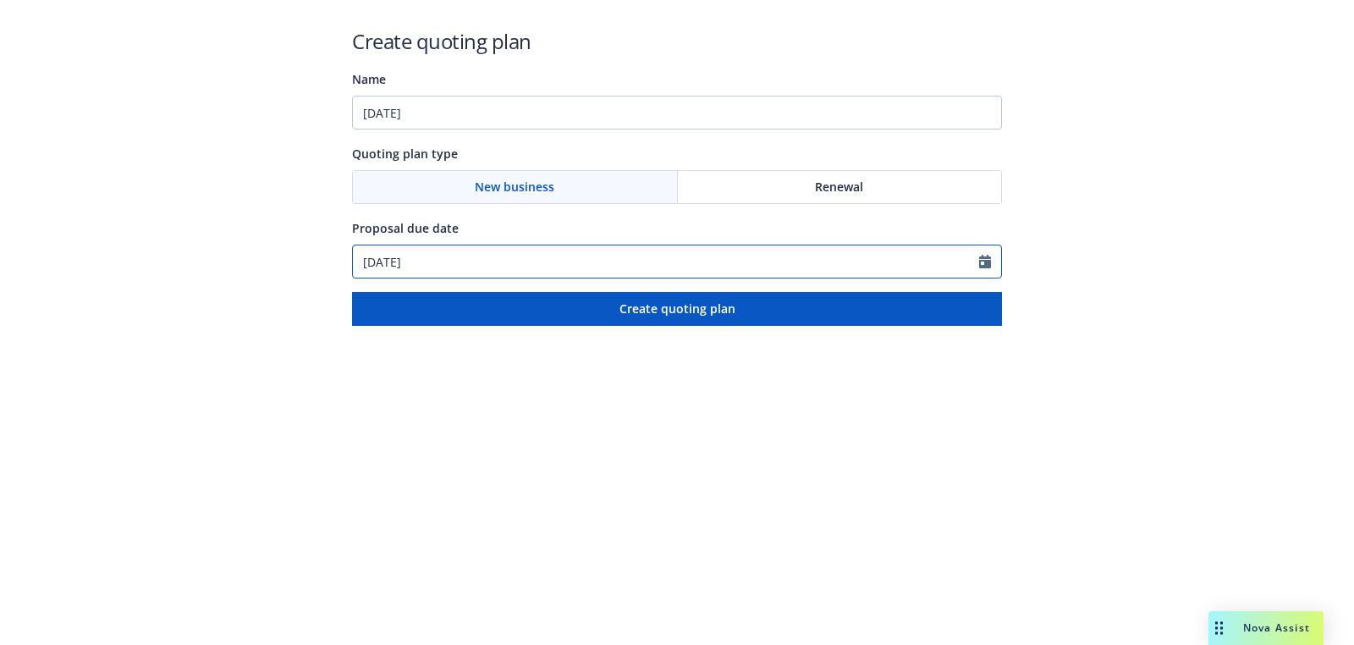
click at [482, 259] on input "09/30/2025" at bounding box center [666, 261] width 626 height 32
select select "9"
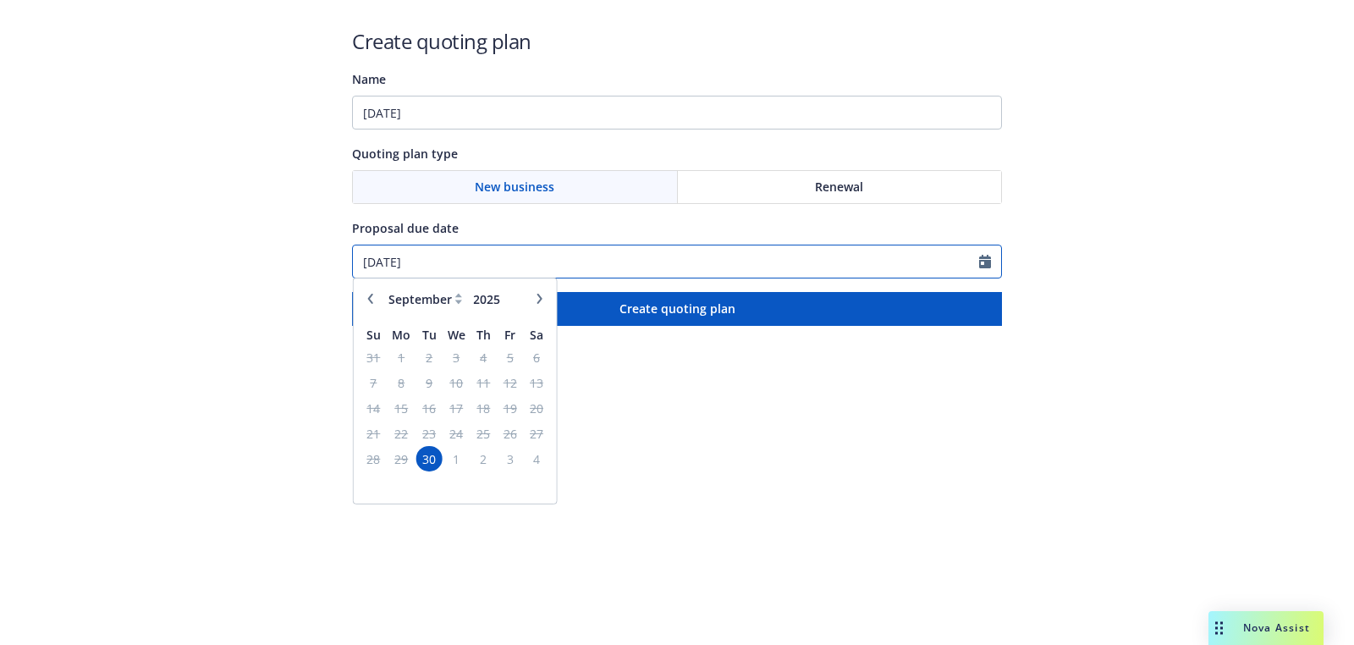
paste input "10/1"
type input "10/10/2025"
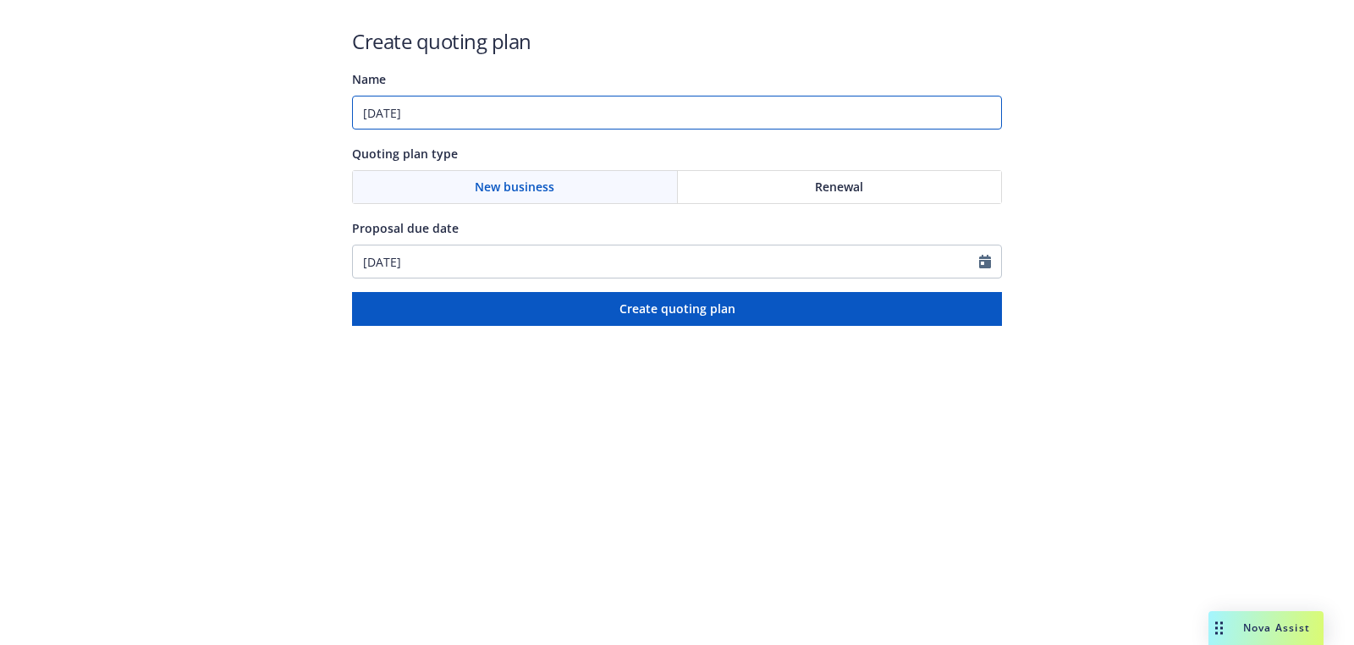
click at [556, 113] on input "10/10/2025" at bounding box center [677, 113] width 650 height 34
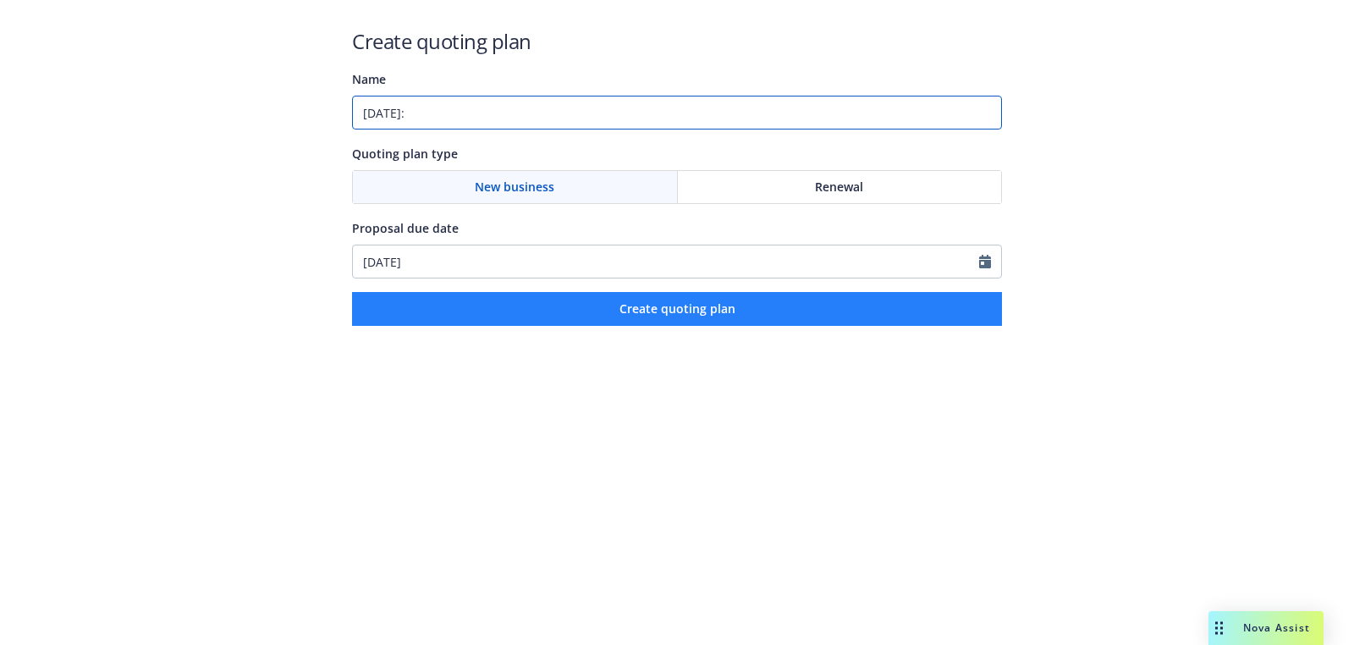
paste input "Directors and Officers"
type input "[DATE]: Directors and Officers"
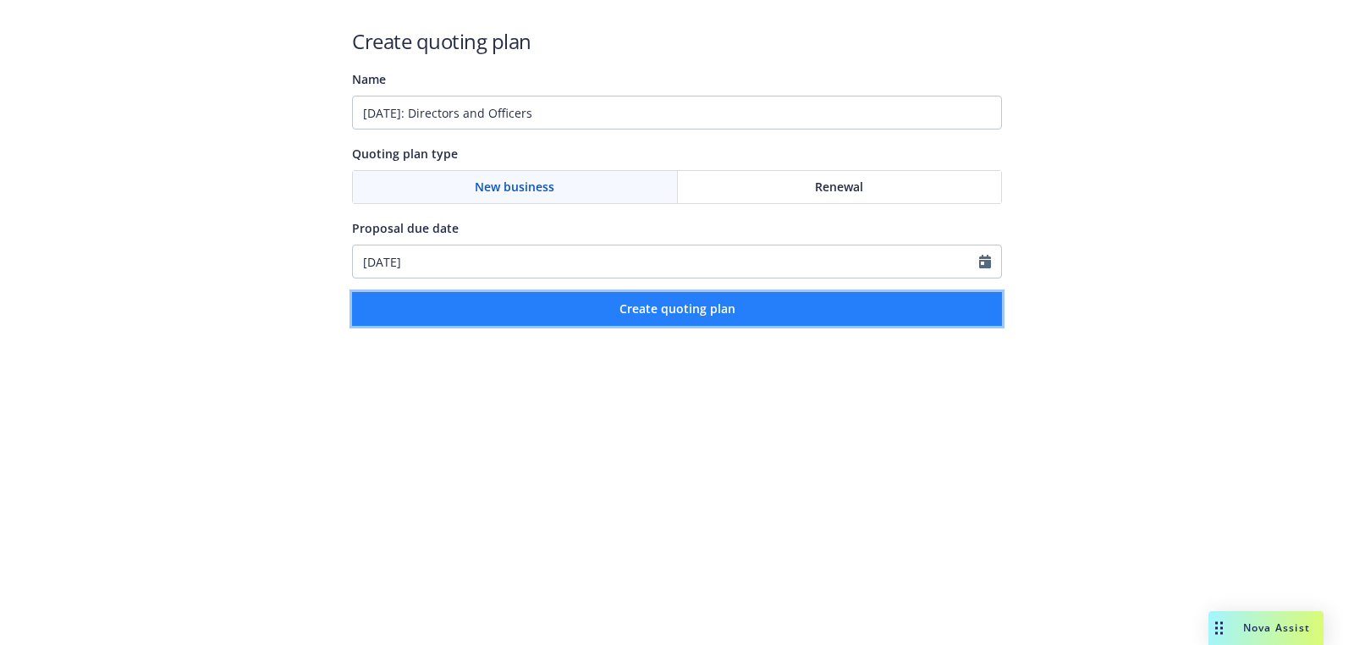
click at [654, 311] on span "Create quoting plan" at bounding box center [677, 308] width 116 height 16
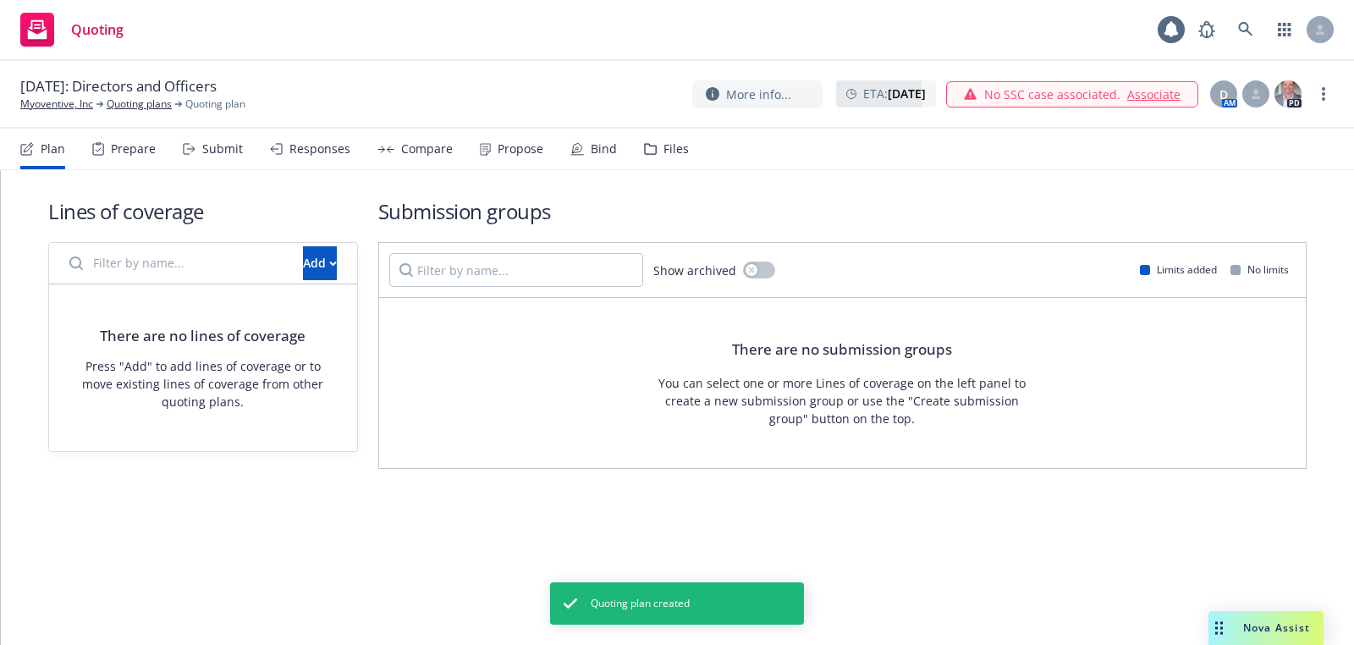
click at [284, 292] on div "There are no lines of coverage Press "Add" to add lines of coverage or to move …" at bounding box center [203, 367] width 308 height 167
click at [303, 272] on div "Add" at bounding box center [320, 263] width 34 height 32
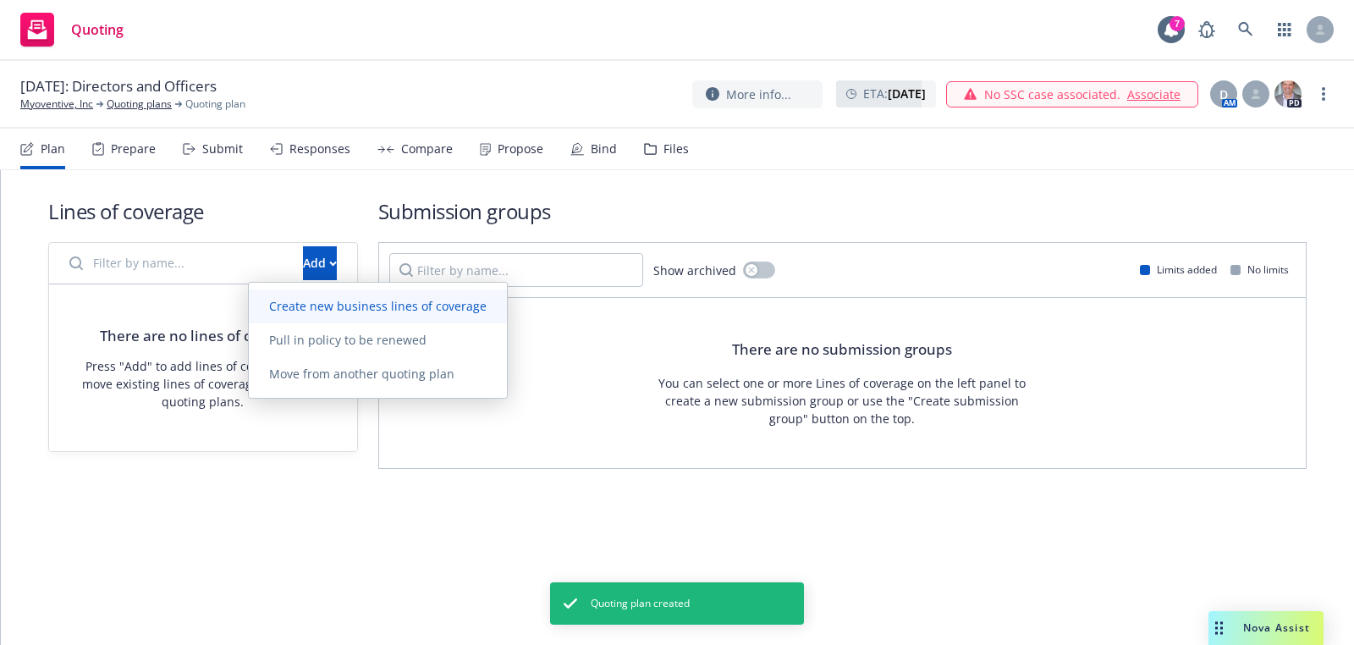
click at [359, 311] on span "Create new business lines of coverage" at bounding box center [378, 306] width 258 height 16
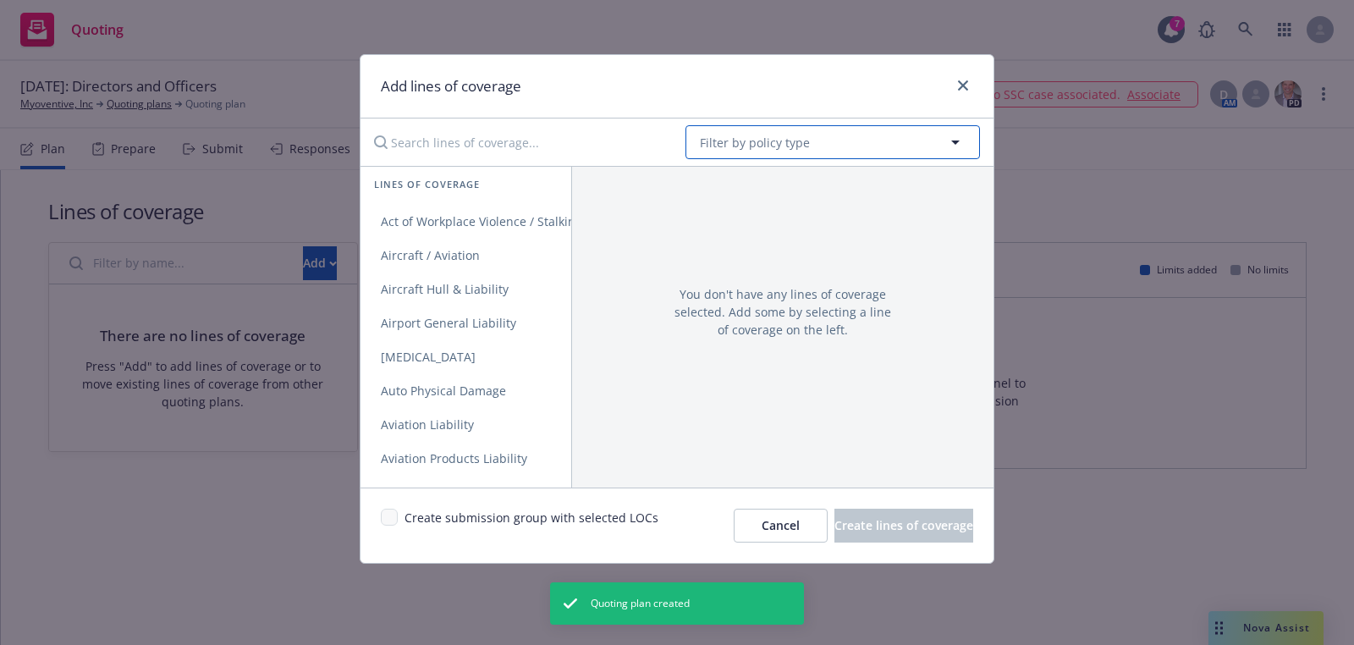
click at [757, 153] on button "Filter by policy type" at bounding box center [832, 142] width 294 height 34
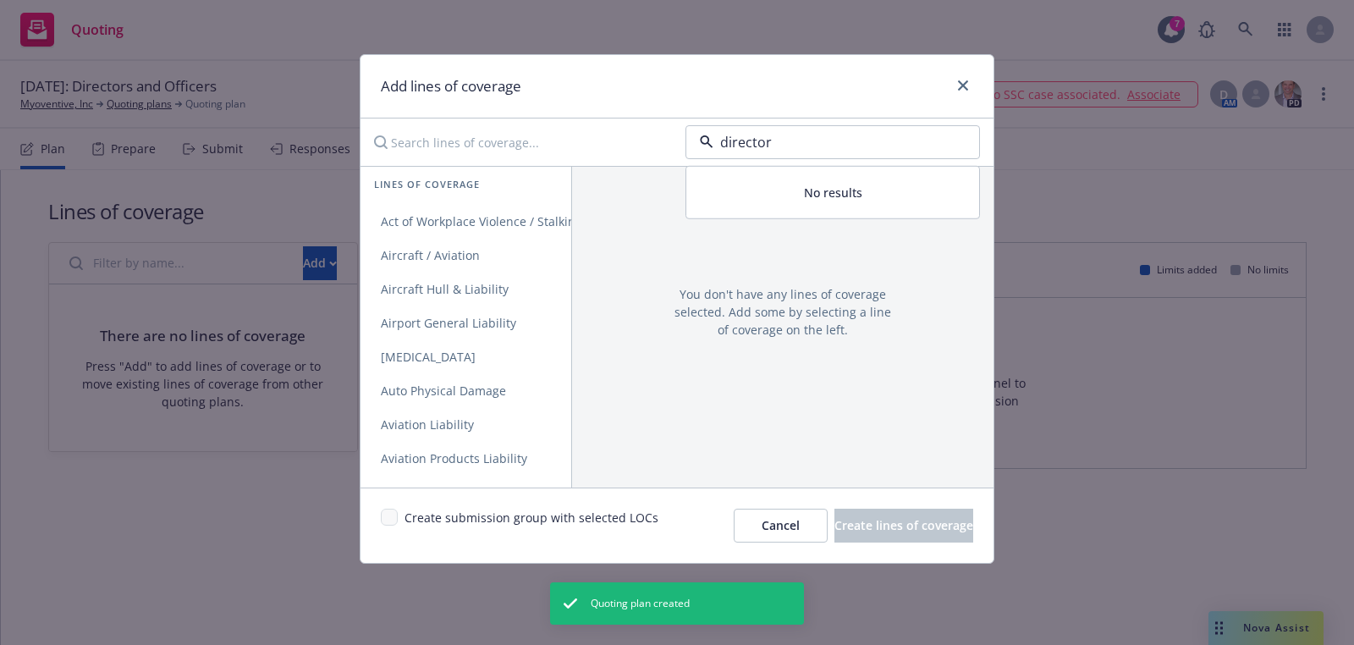
type input "directors"
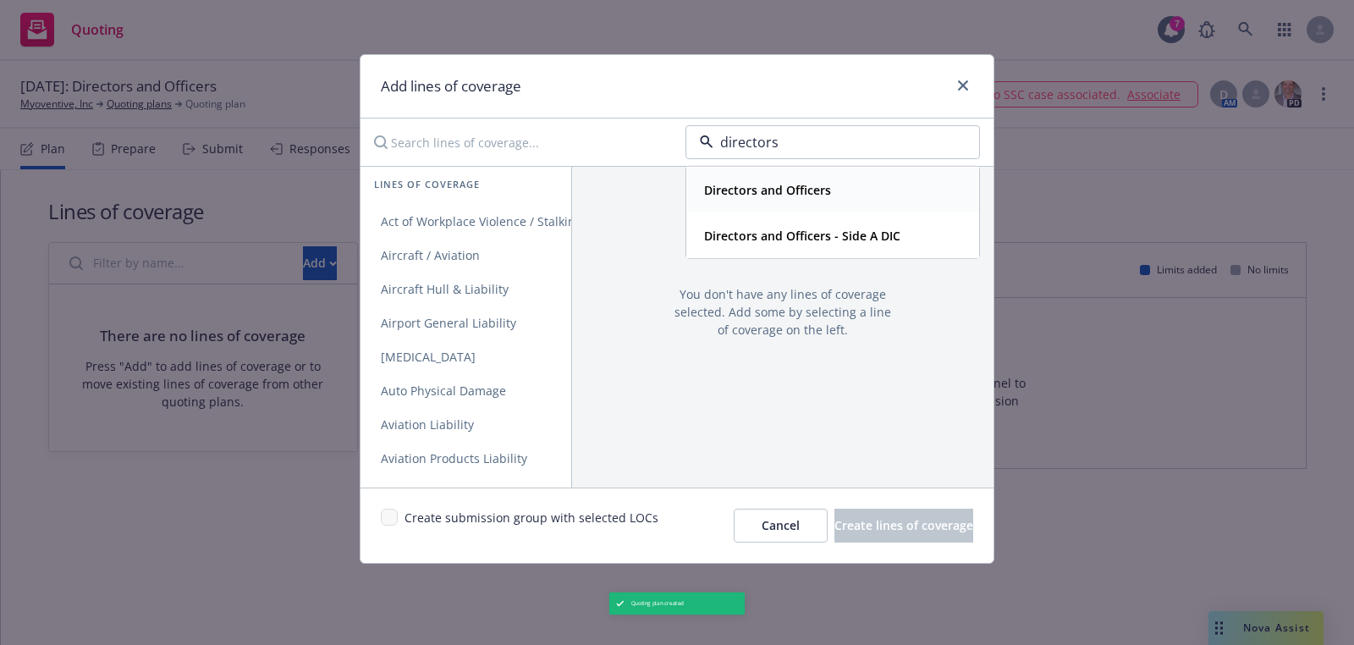
click at [782, 204] on div "Directors and Officers" at bounding box center [832, 190] width 291 height 45
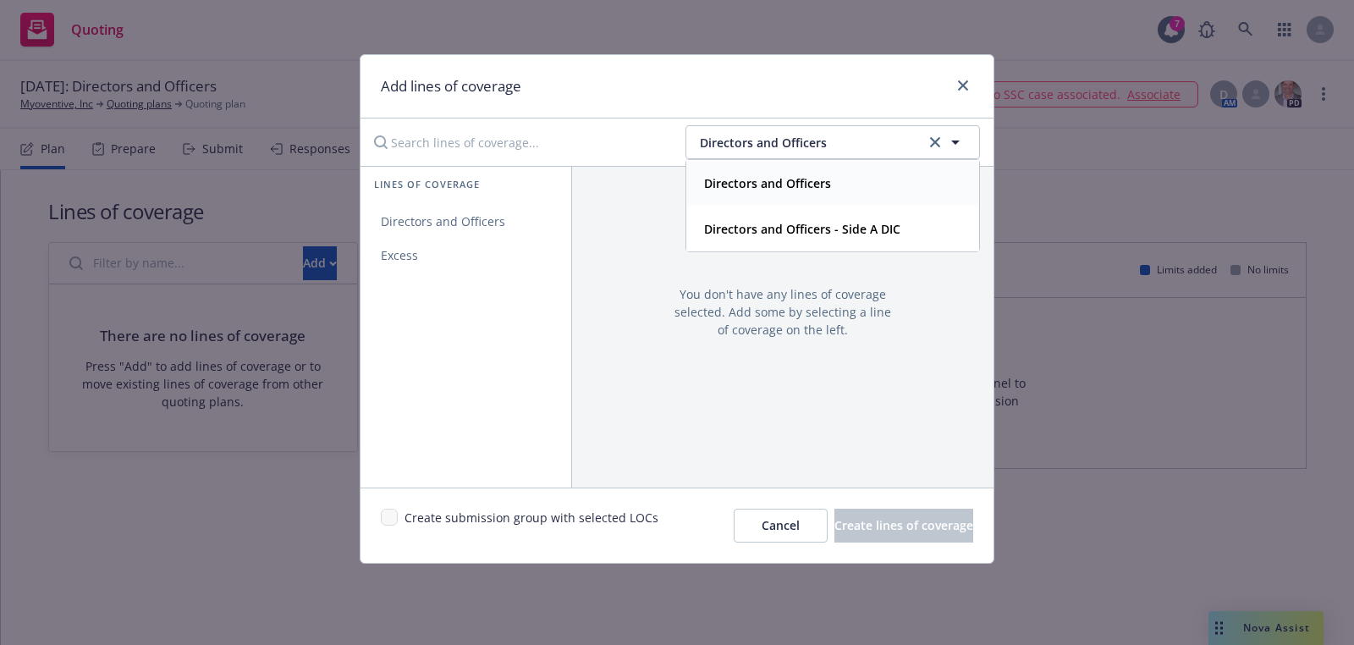
click at [495, 196] on div "Lines of coverage" at bounding box center [465, 186] width 211 height 38
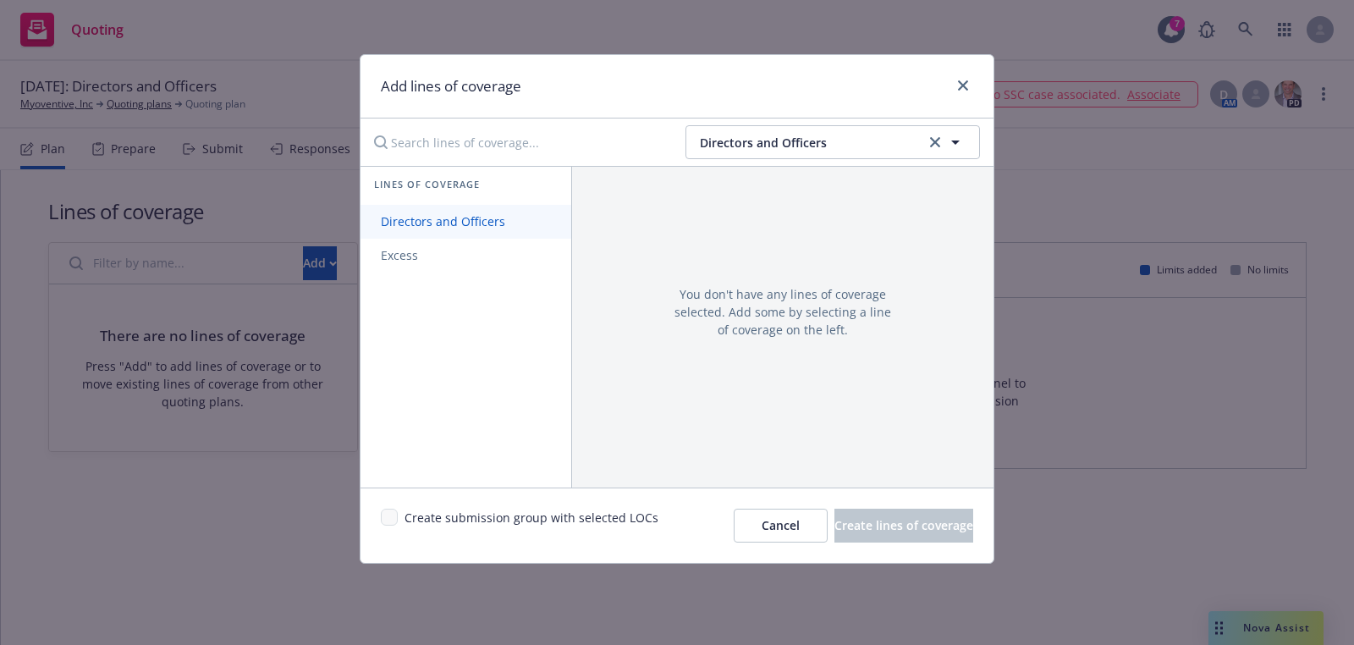
click at [486, 217] on span "Directors and Officers" at bounding box center [442, 221] width 165 height 16
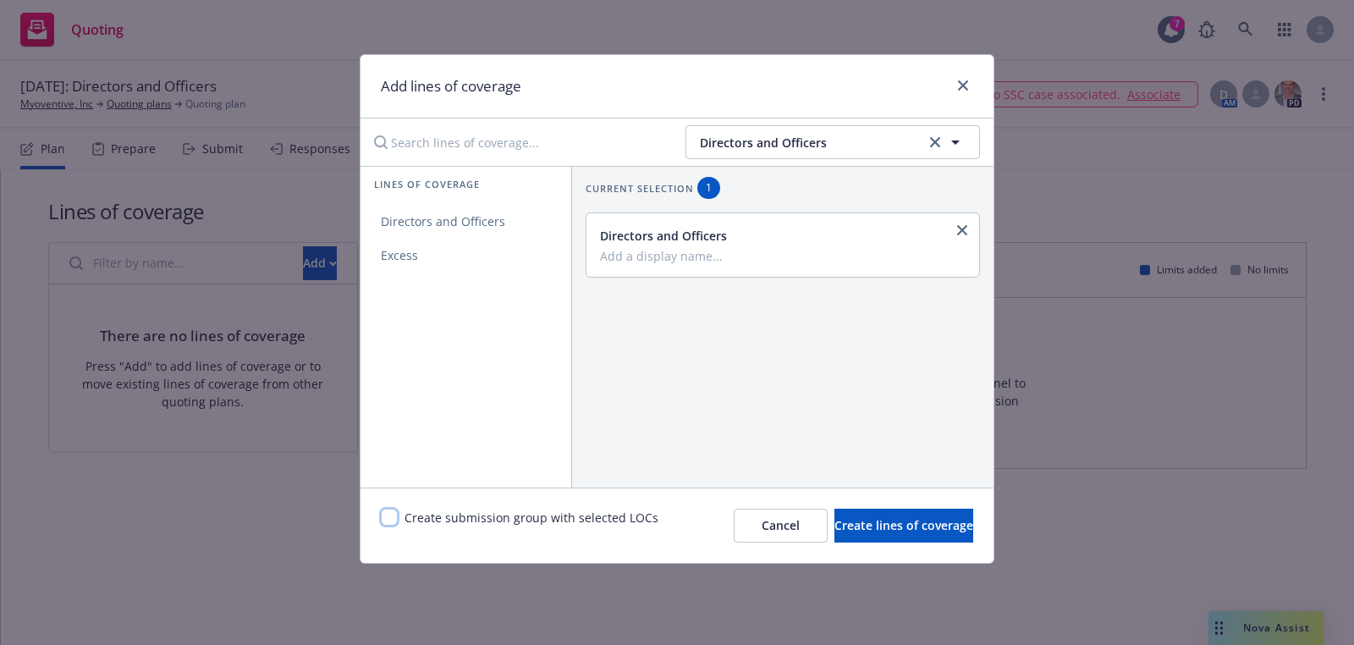
click at [385, 523] on input "checkbox" at bounding box center [389, 517] width 17 height 17
checkbox input "true"
click at [834, 520] on button "Create lines of coverage" at bounding box center [903, 526] width 139 height 34
click at [83, 104] on div "Add lines of coverage Directors and Officers Lines of coverage Directors and Of…" at bounding box center [677, 322] width 1354 height 645
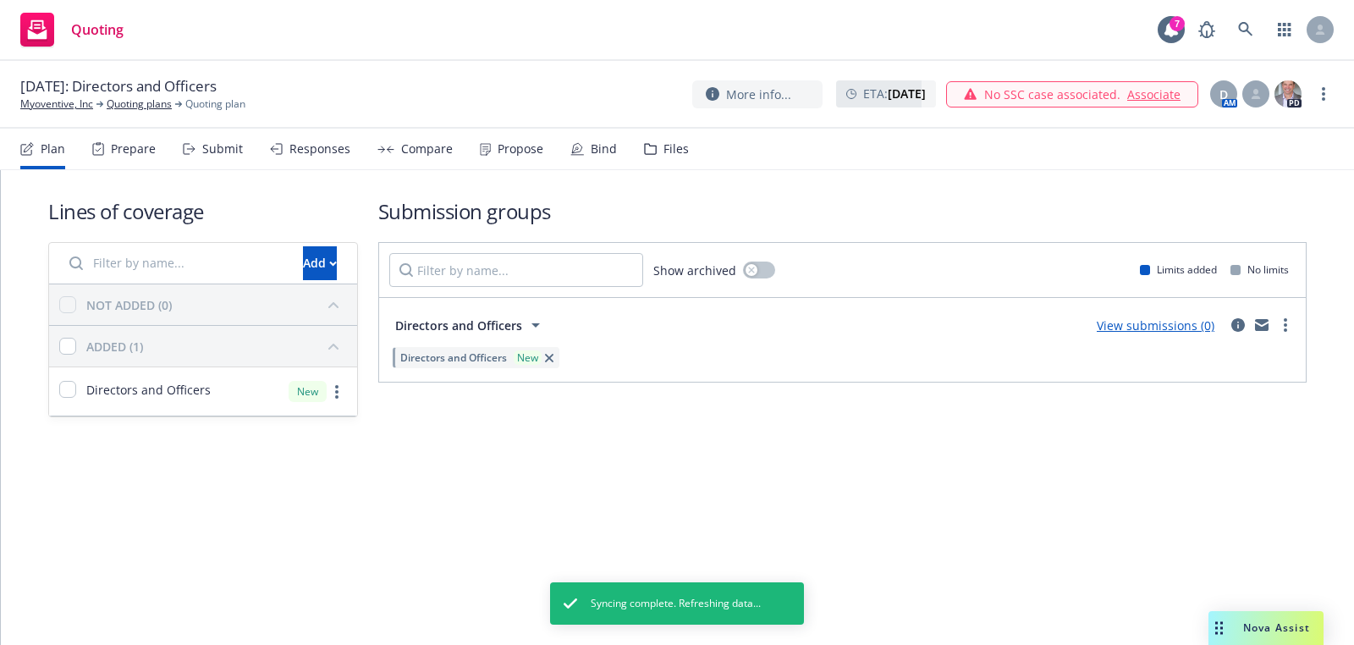
click at [83, 104] on link "Myoventive, Inc" at bounding box center [56, 103] width 73 height 15
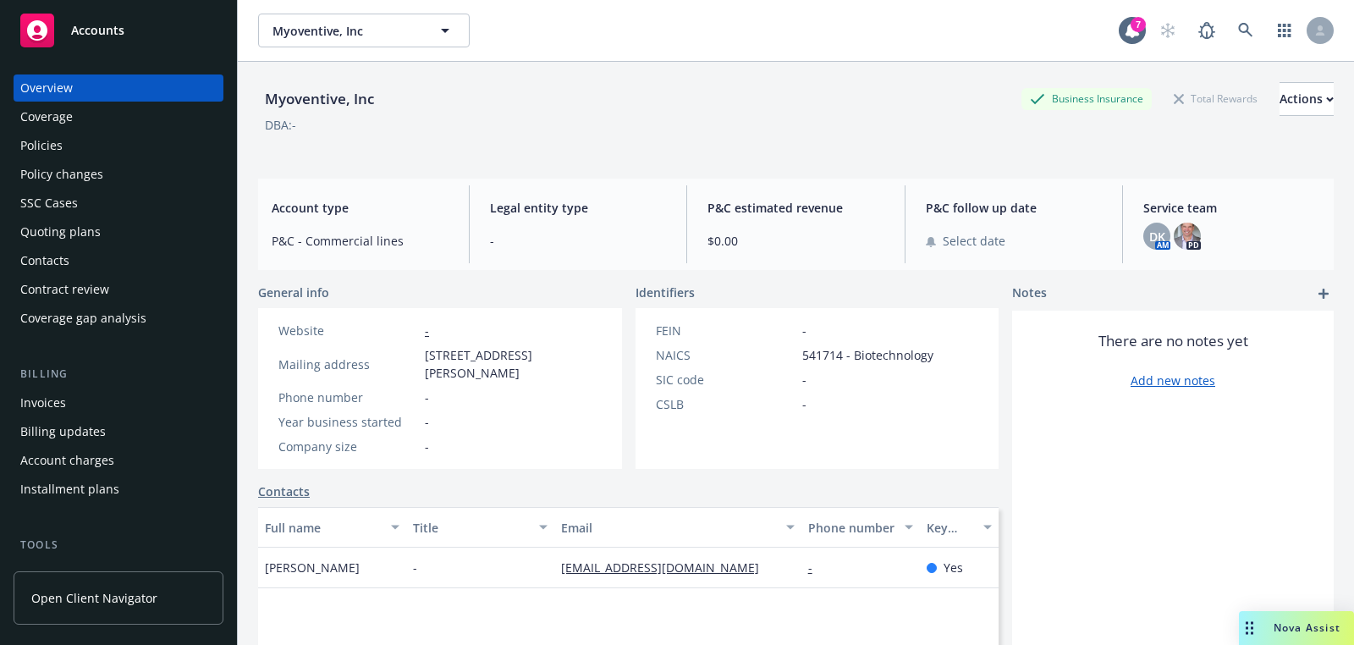
click at [120, 239] on div "Quoting plans" at bounding box center [118, 231] width 196 height 27
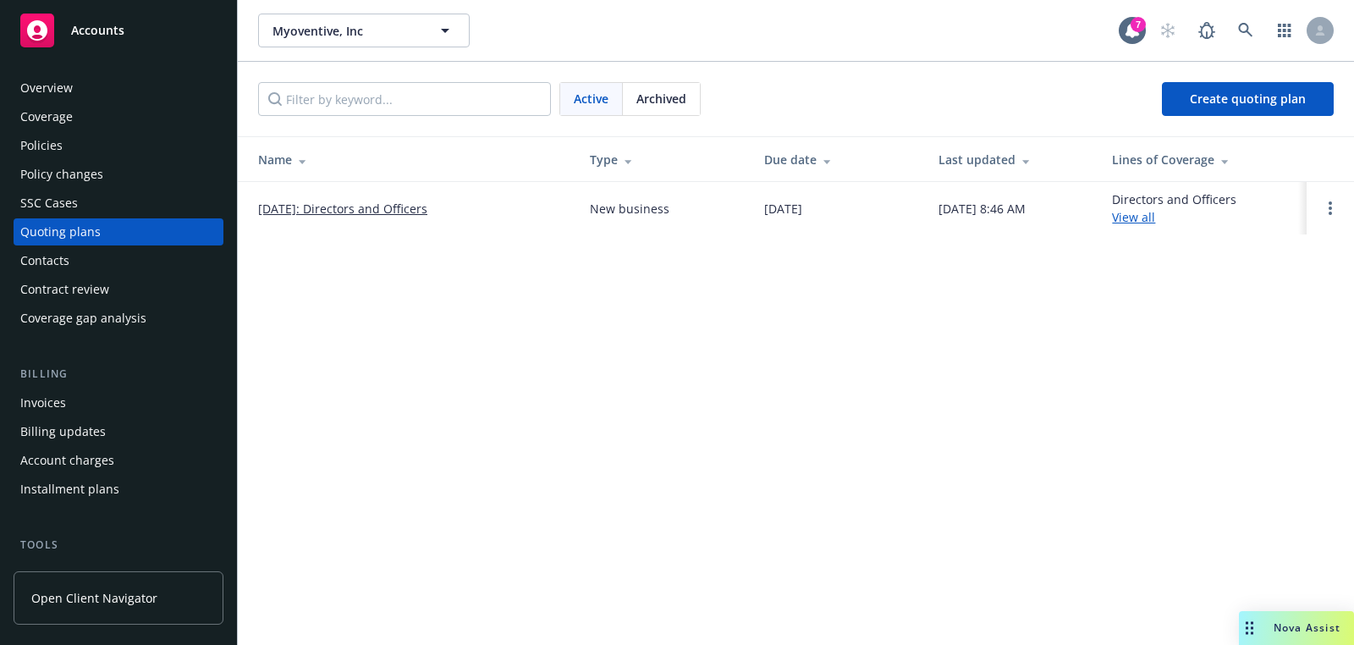
click at [72, 96] on div "Overview" at bounding box center [118, 87] width 196 height 27
